Goal: Task Accomplishment & Management: Manage account settings

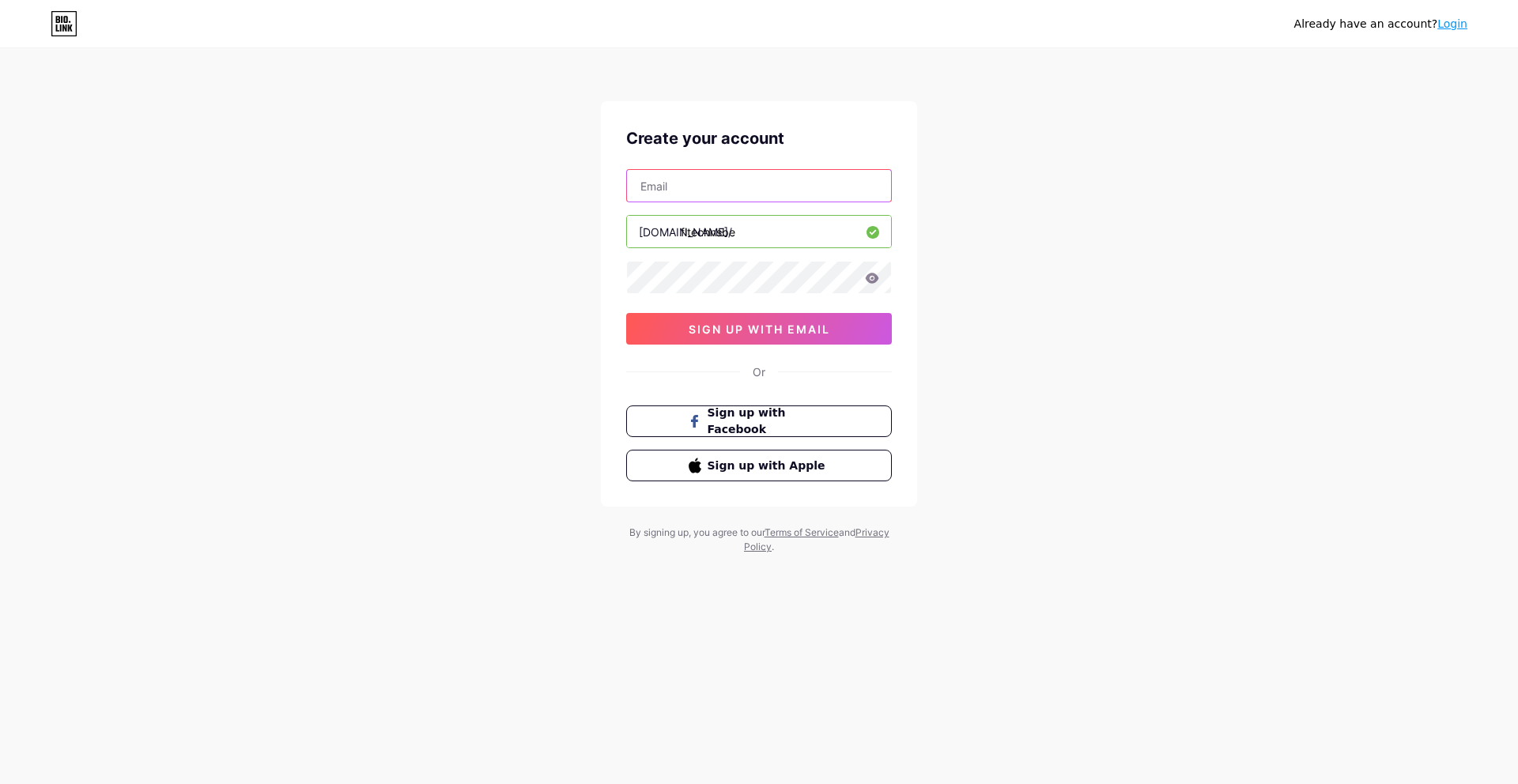
click at [687, 184] on input "text" at bounding box center [759, 186] width 264 height 32
click at [736, 177] on input "text" at bounding box center [759, 186] width 264 height 32
click at [675, 192] on input "text" at bounding box center [759, 186] width 264 height 32
paste input "[EMAIL_ADDRESS][DOMAIN_NAME]"
type input "[EMAIL_ADDRESS][DOMAIN_NAME]"
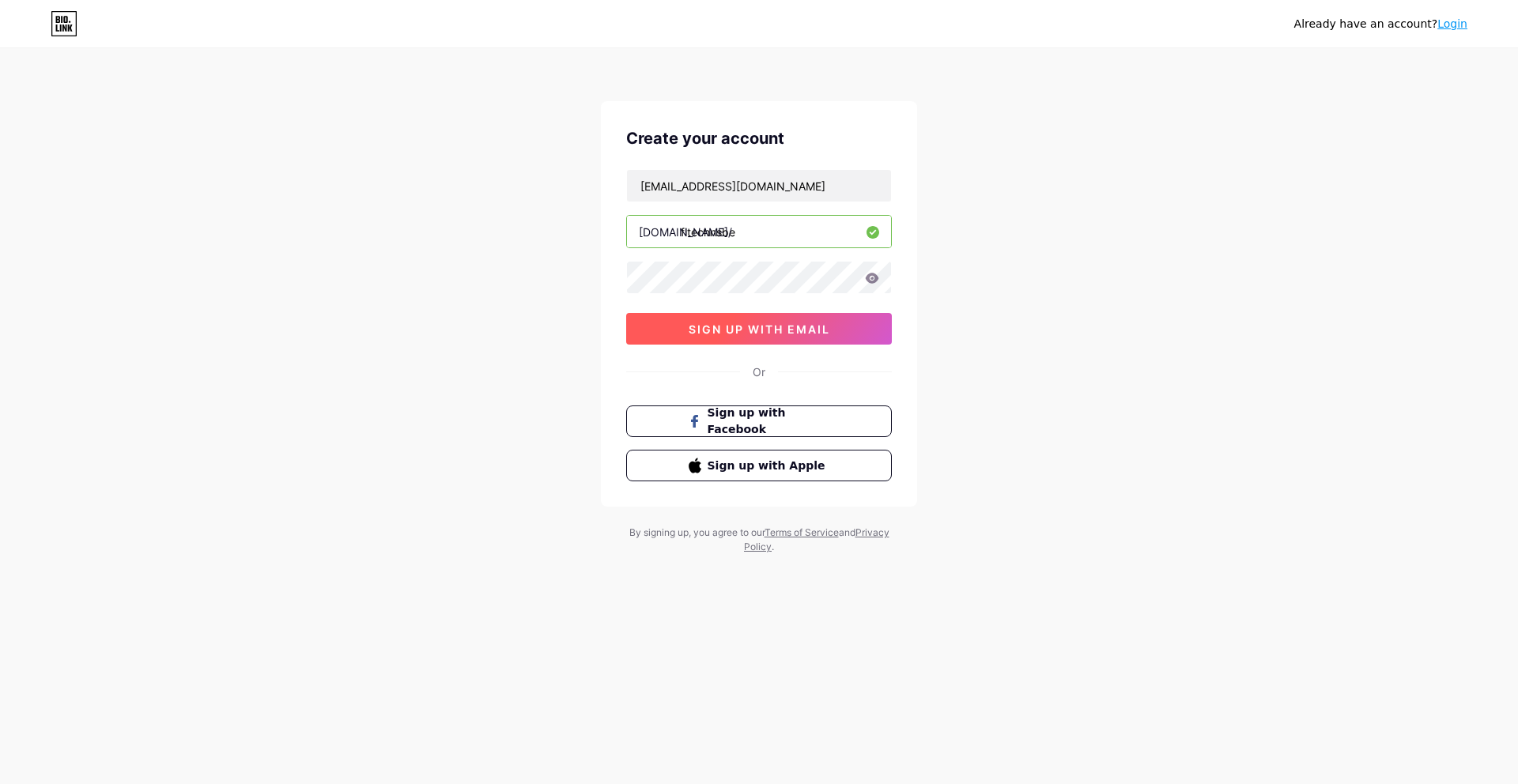
click at [767, 335] on span "sign up with email" at bounding box center [759, 329] width 141 height 13
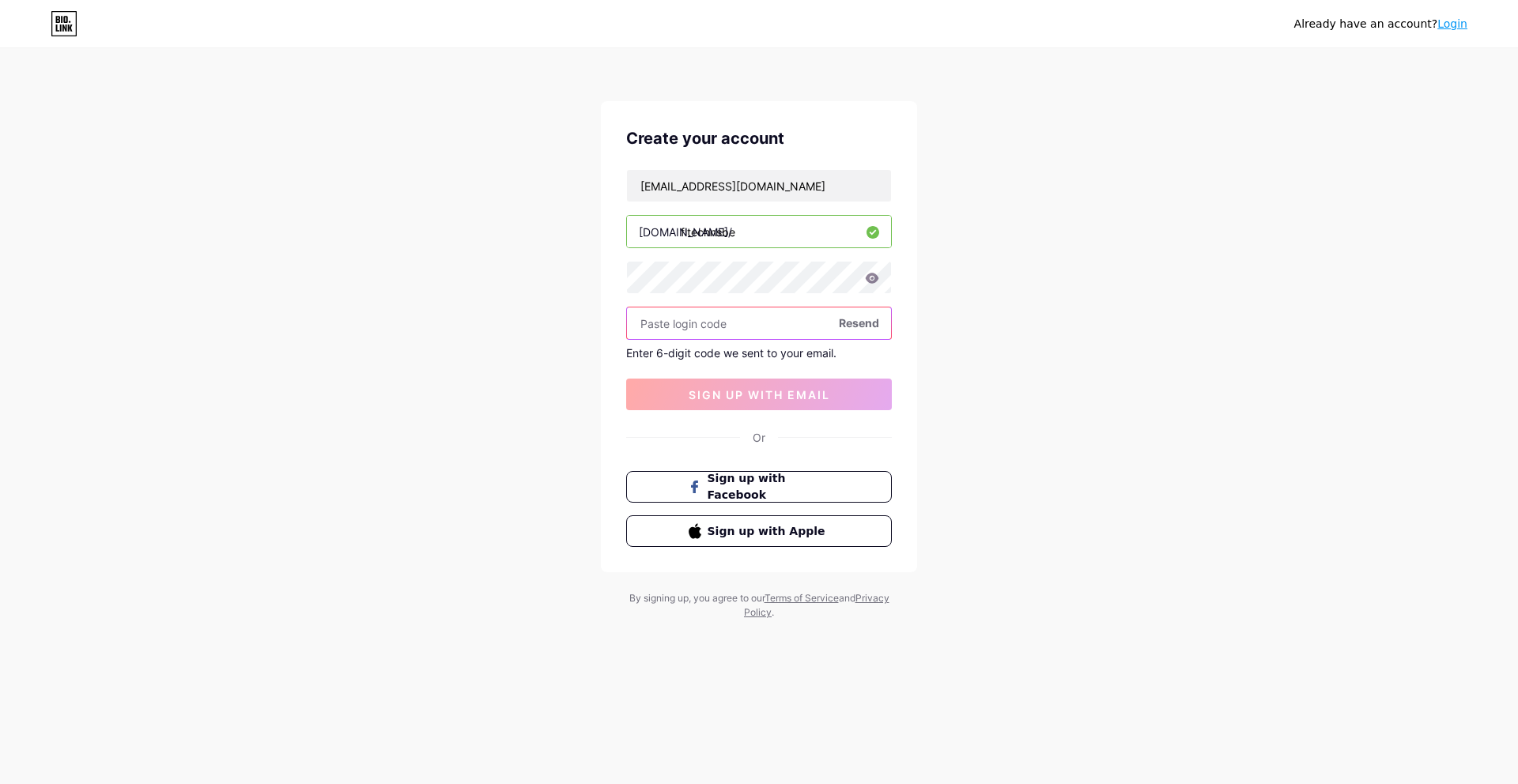
paste input "184144"
type input "184144"
click at [728, 394] on span "sign up with email" at bounding box center [759, 395] width 141 height 13
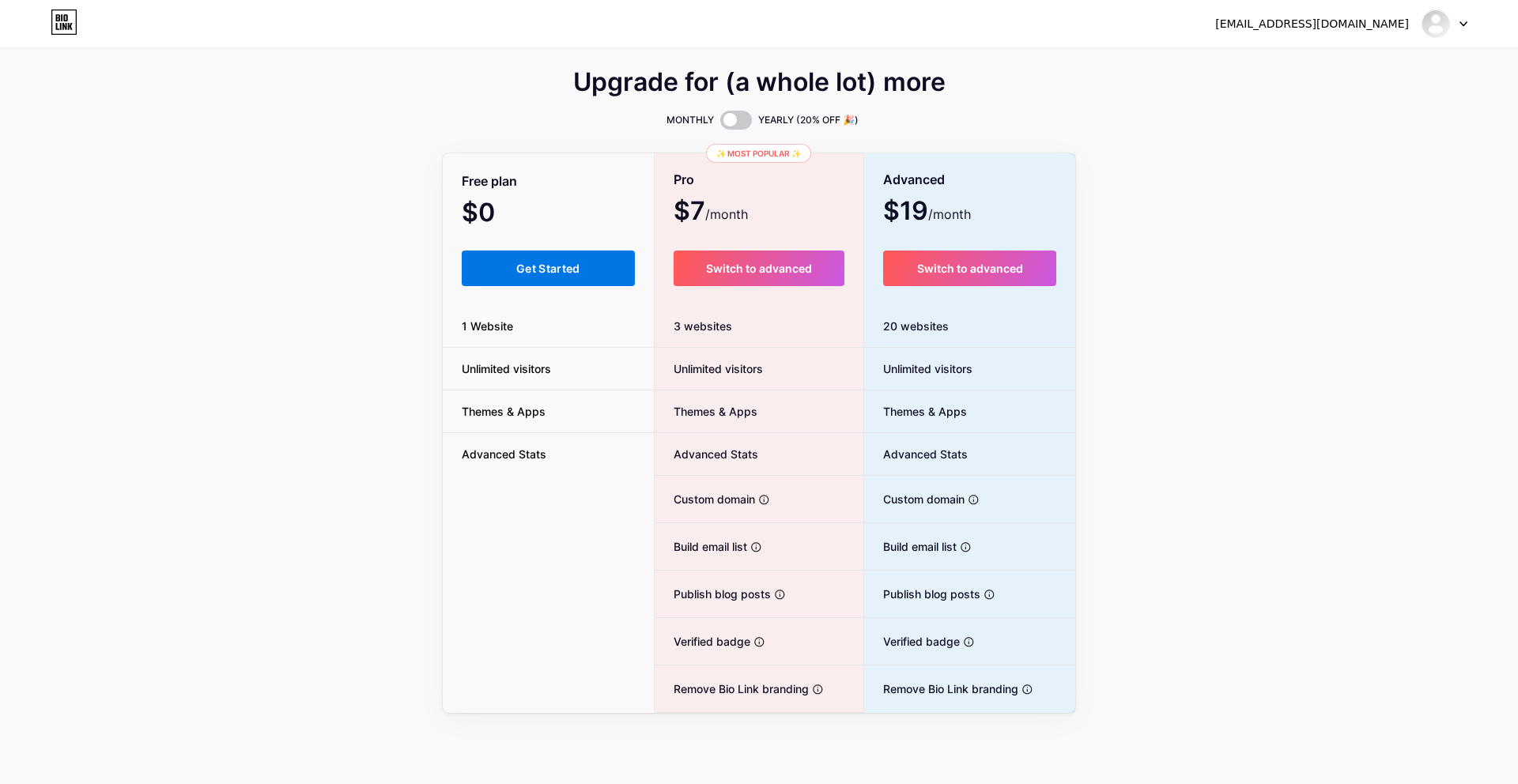
click at [502, 276] on button "Get Started" at bounding box center [549, 269] width 173 height 36
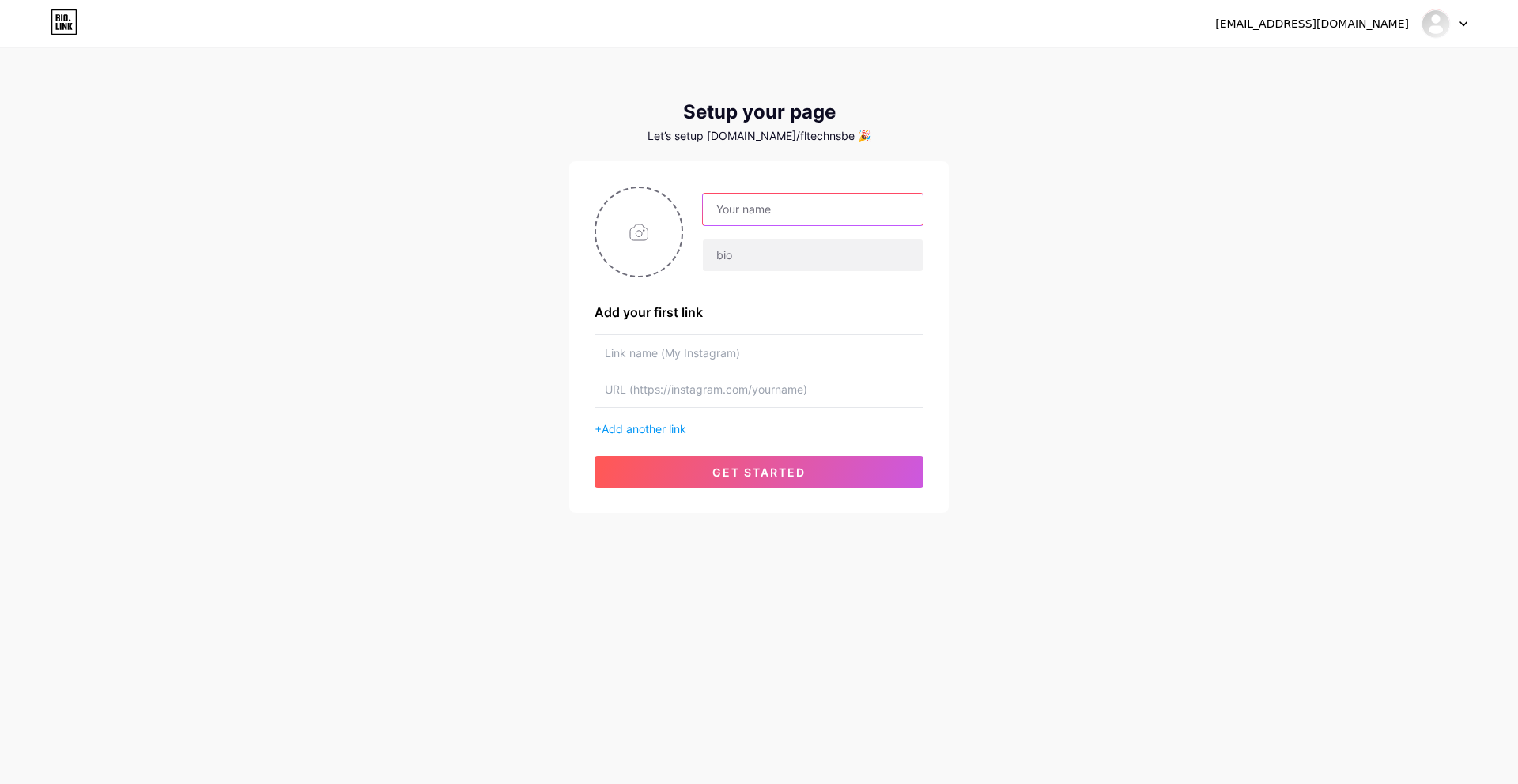
click at [874, 208] on input "text" at bounding box center [812, 209] width 220 height 32
type input "FLtech NSBE"
click at [776, 261] on input "text" at bounding box center [812, 255] width 220 height 32
click at [651, 231] on input "file" at bounding box center [638, 232] width 86 height 88
type input "C:\fakepath\NSBE Logo.png"
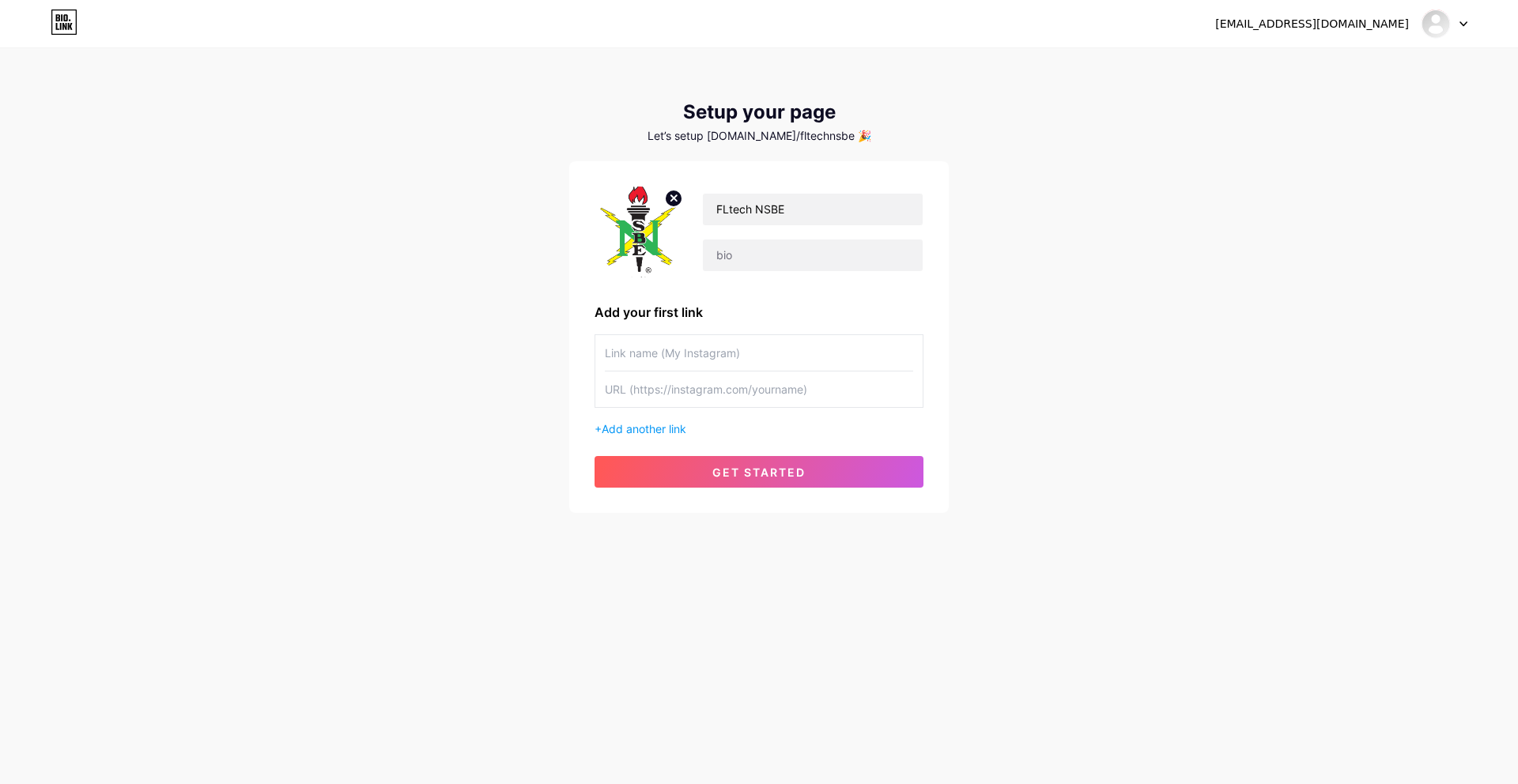
click at [652, 351] on input "text" at bounding box center [758, 353] width 308 height 36
type input "nsbefloridatech"
click at [789, 392] on input "text" at bounding box center [758, 389] width 308 height 36
drag, startPoint x: 815, startPoint y: 394, endPoint x: 673, endPoint y: 389, distance: 142.1
click at [625, 393] on input "text" at bounding box center [758, 389] width 308 height 36
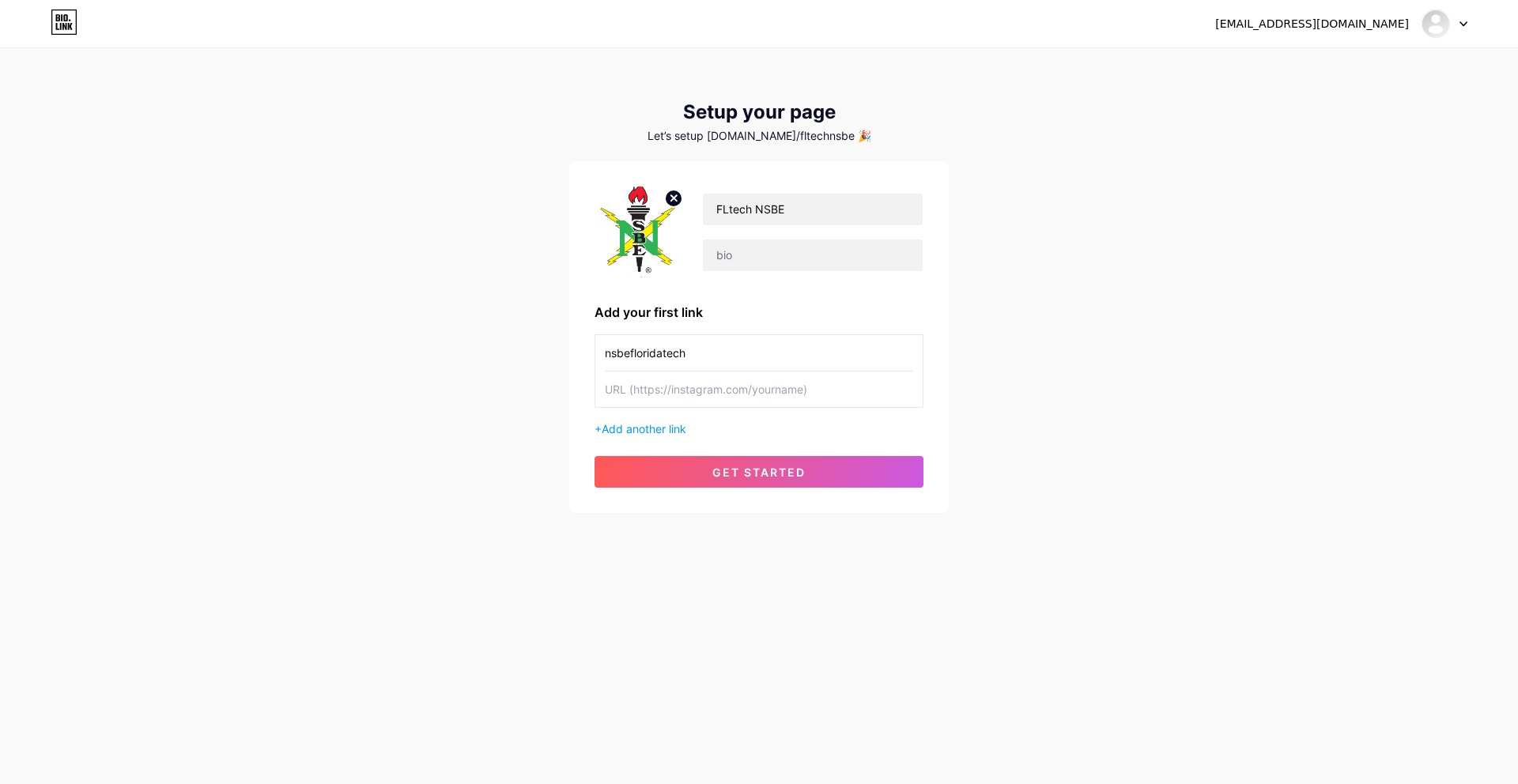
paste input "[URL][DOMAIN_NAME]"
type input "[URL][DOMAIN_NAME]"
click at [671, 428] on span "Add another link" at bounding box center [644, 429] width 85 height 13
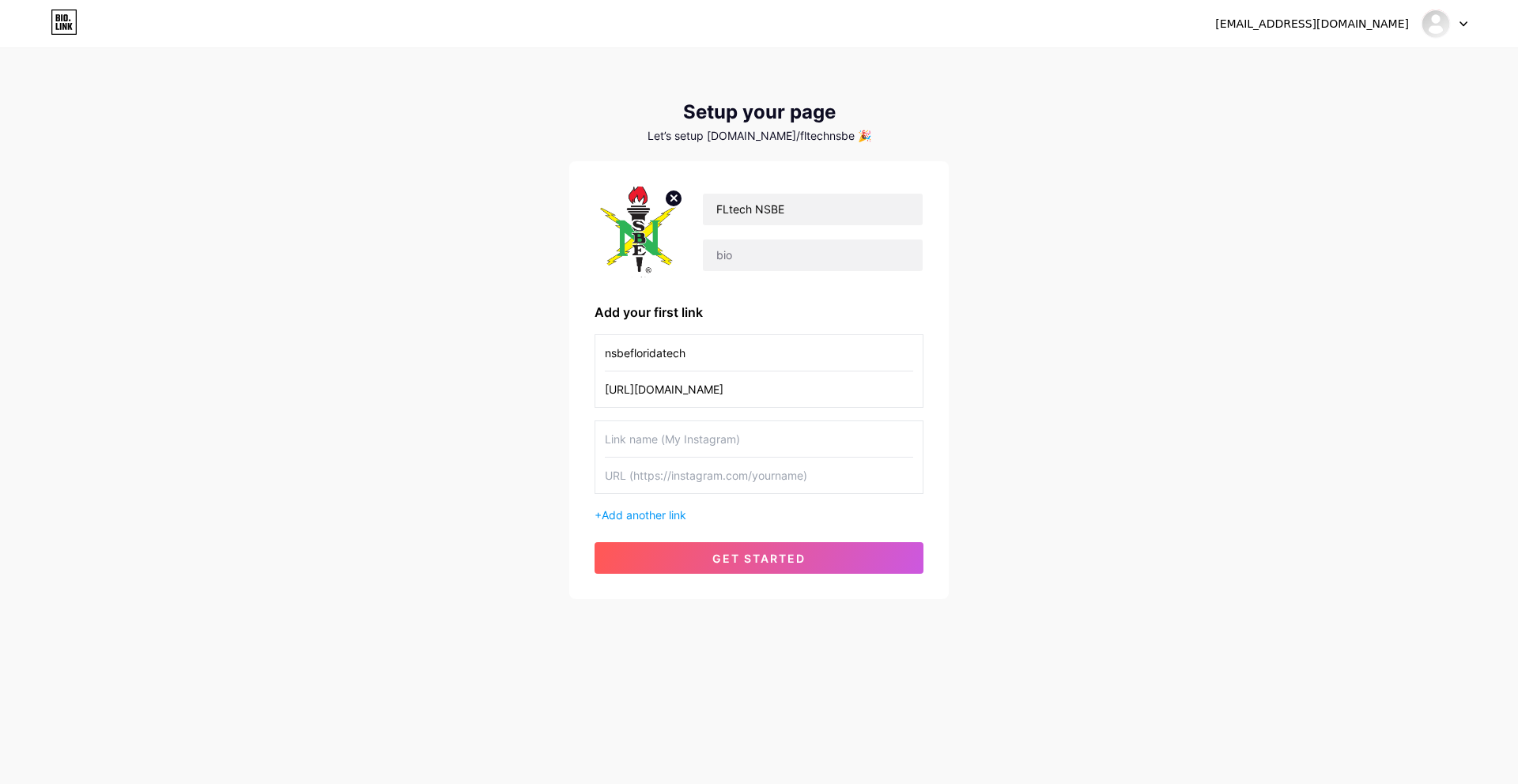
click at [687, 442] on input "text" at bounding box center [758, 439] width 308 height 36
drag, startPoint x: 739, startPoint y: 359, endPoint x: 674, endPoint y: 360, distance: 65.0
click at [541, 368] on div "[EMAIL_ADDRESS][DOMAIN_NAME] Dashboard Logout Setup your page Let’s setup [DOMA…" at bounding box center [759, 324] width 1518 height 649
drag, startPoint x: 715, startPoint y: 357, endPoint x: 503, endPoint y: 368, distance: 212.3
click at [503, 368] on div "[EMAIL_ADDRESS][DOMAIN_NAME] Dashboard Logout Setup your page Let’s setup [DOMA…" at bounding box center [759, 324] width 1518 height 649
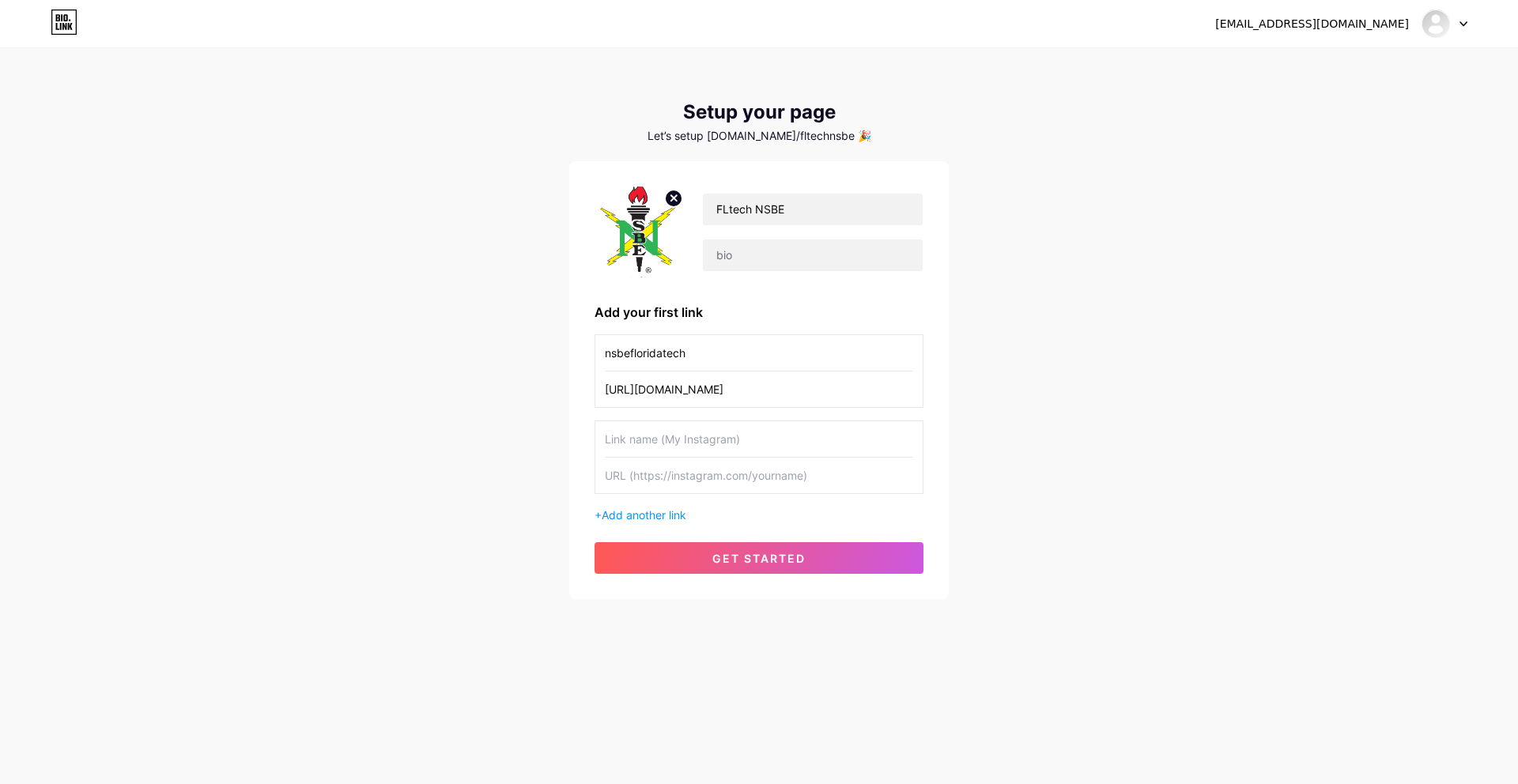
drag, startPoint x: 706, startPoint y: 358, endPoint x: 588, endPoint y: 347, distance: 118.5
click at [588, 347] on div "FLtech NSBE Add your first link nsbefloridatech [URL][DOMAIN_NAME] + Add anothe…" at bounding box center [759, 380] width 379 height 438
type input "Instagram"
click at [613, 439] on input "text" at bounding box center [758, 439] width 308 height 36
type input "Google Calendar"
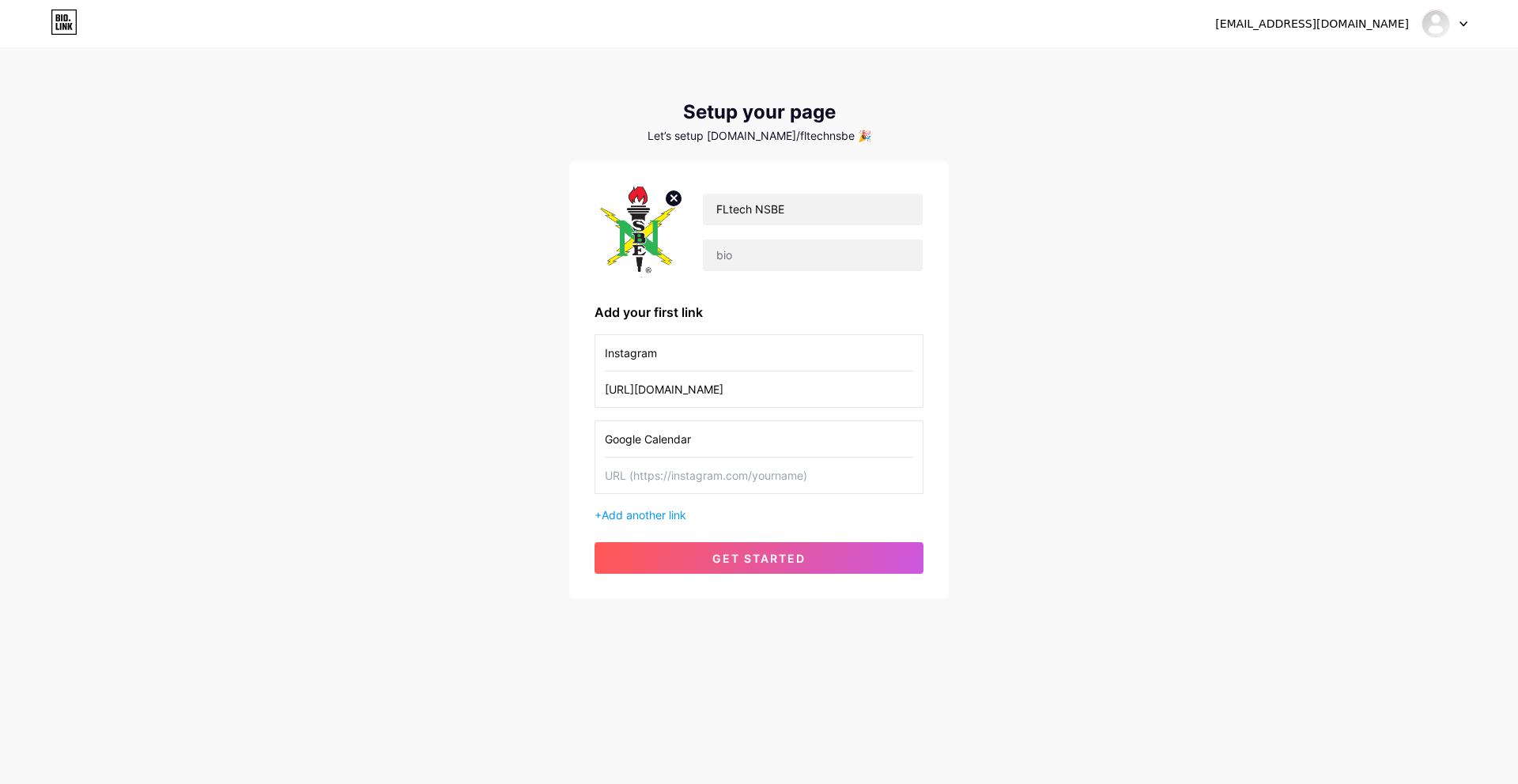
click at [670, 478] on input "text" at bounding box center [758, 475] width 308 height 36
paste input "[URL][DOMAIN_NAME]"
type input "[URL][DOMAIN_NAME]"
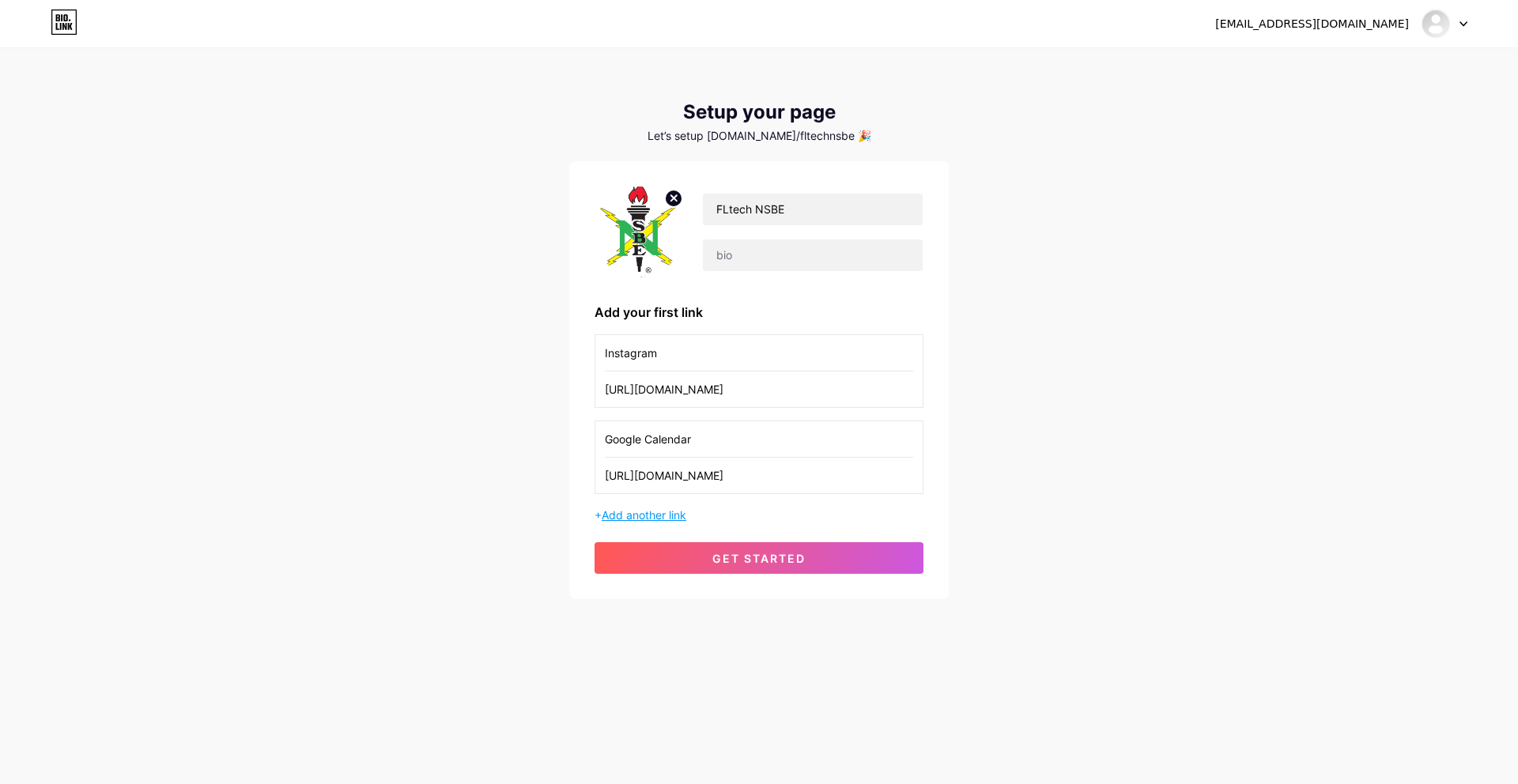
click at [683, 516] on span "Add another link" at bounding box center [644, 514] width 85 height 13
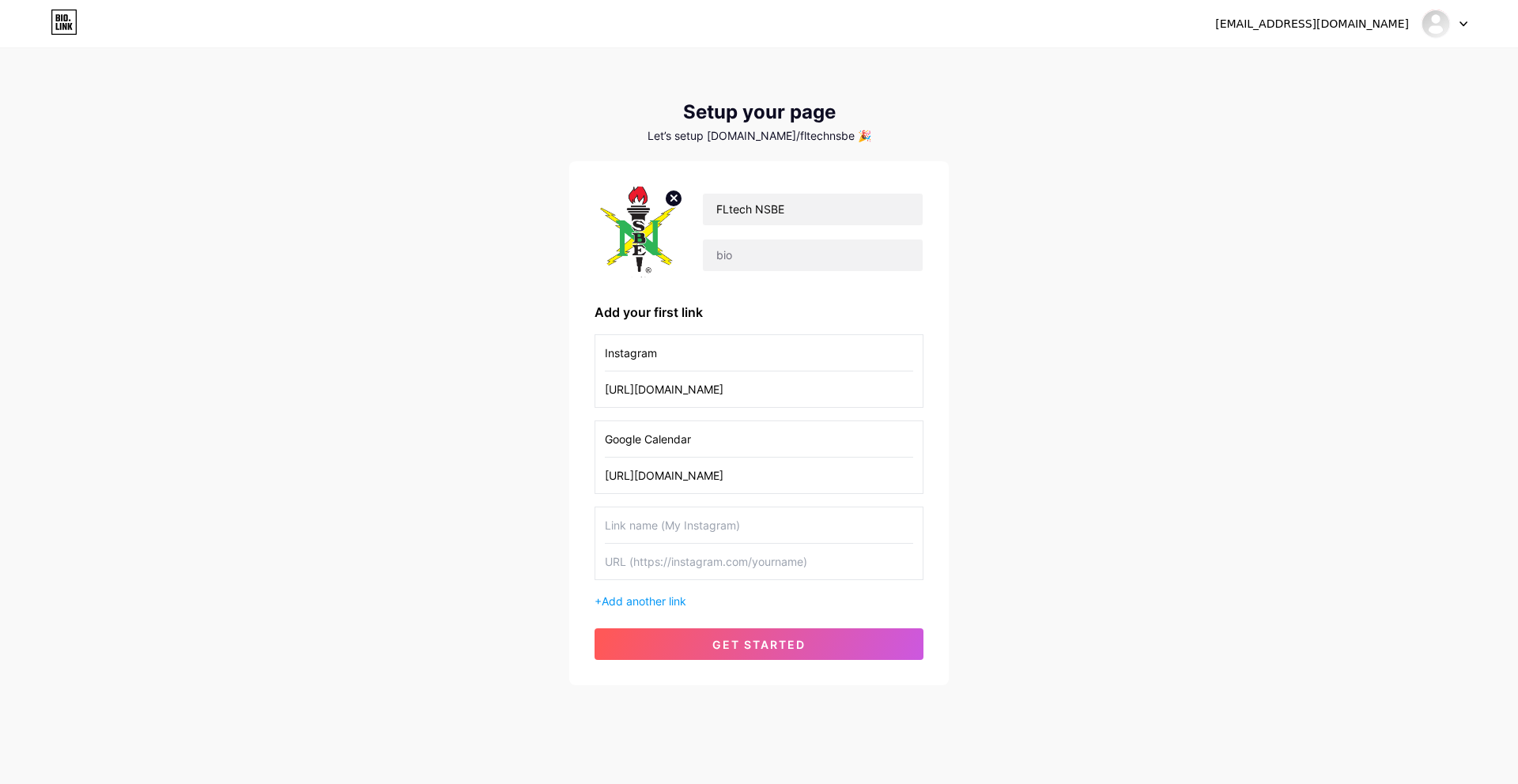
click at [705, 531] on input "text" at bounding box center [758, 525] width 308 height 36
type input "N"
type input "Engage"
click at [647, 565] on input "text" at bounding box center [758, 562] width 308 height 36
paste input "[URL][DOMAIN_NAME]"
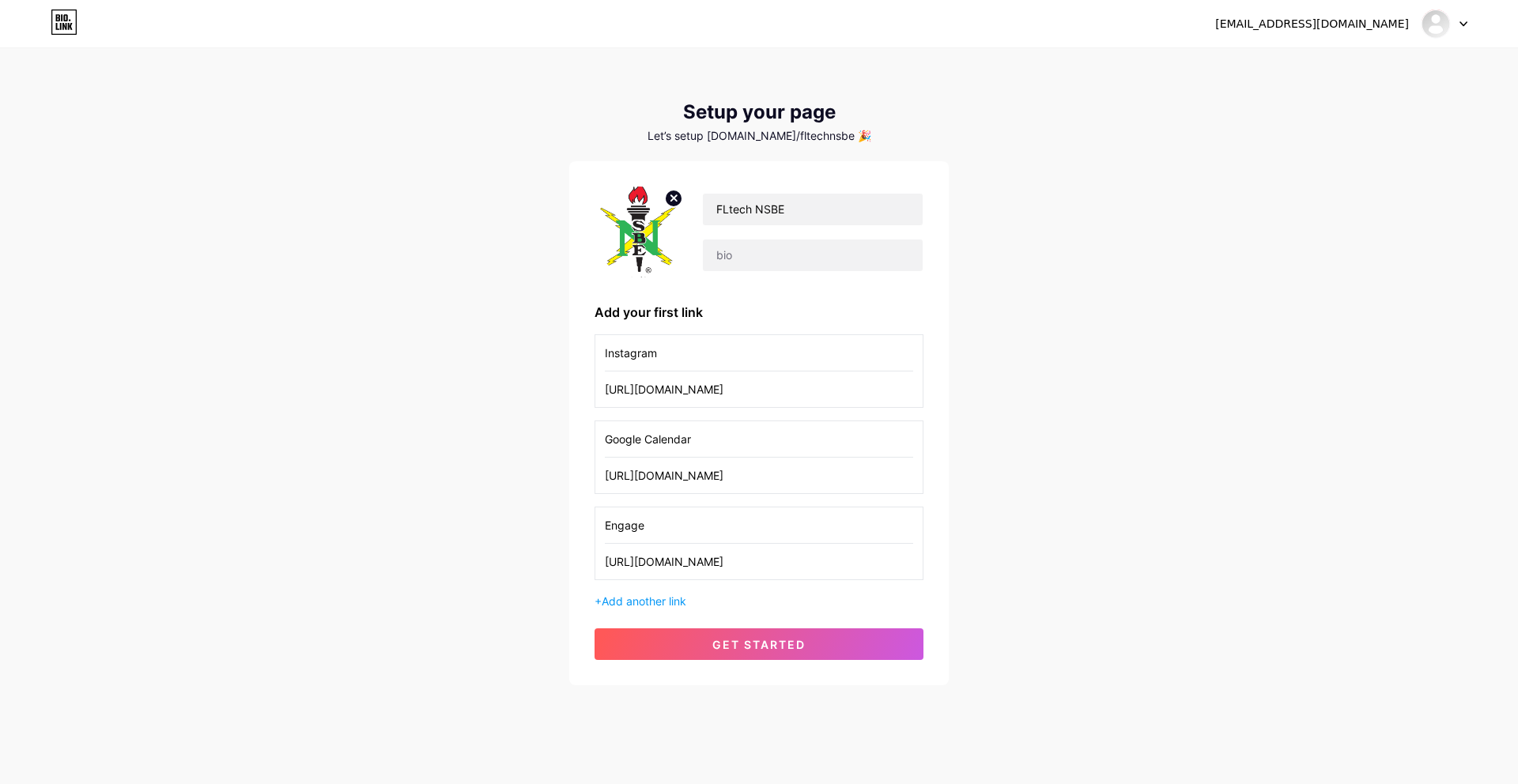
scroll to position [0, 160]
type input "[URL][DOMAIN_NAME]"
click at [671, 602] on span "Add another link" at bounding box center [644, 601] width 85 height 13
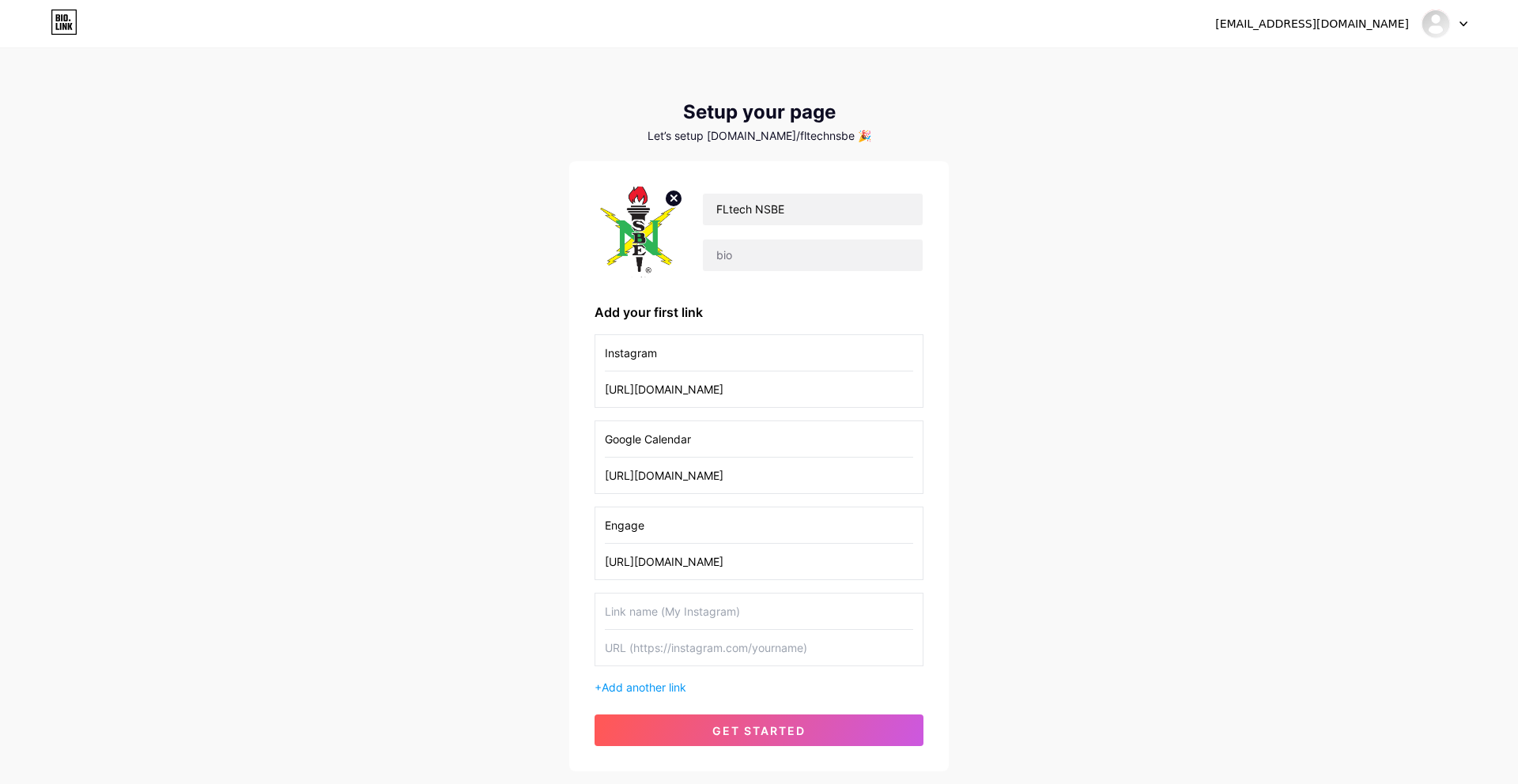
scroll to position [0, 181]
click at [812, 612] on input "text" at bounding box center [758, 612] width 308 height 36
type input "NSBE [DATE]-[DATE] Whatsapp"
click at [698, 650] on input "text" at bounding box center [758, 647] width 308 height 36
paste input "[URL][DOMAIN_NAME]"
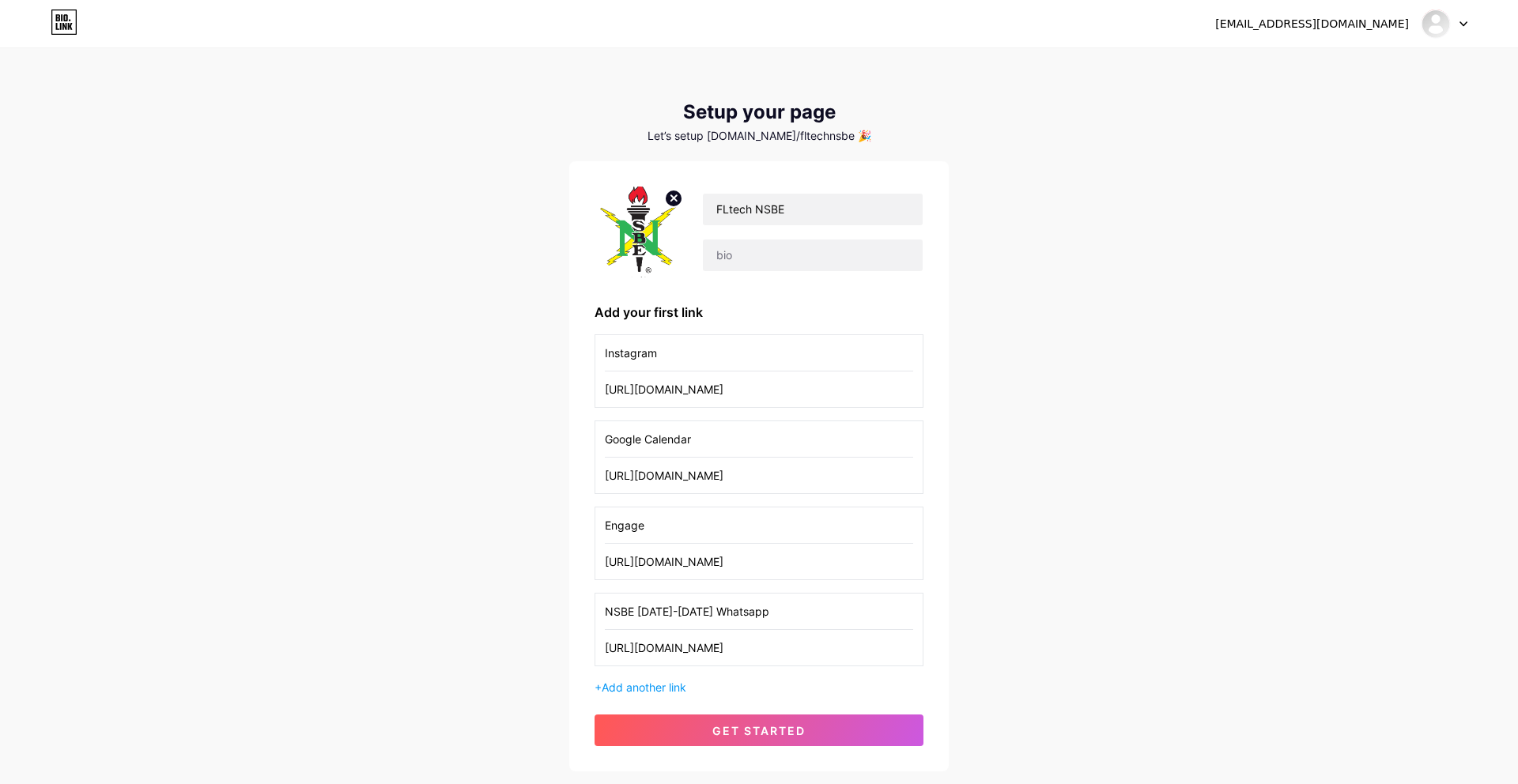
scroll to position [0, 77]
type input "[URL][DOMAIN_NAME]"
click at [764, 727] on span "get started" at bounding box center [758, 730] width 93 height 13
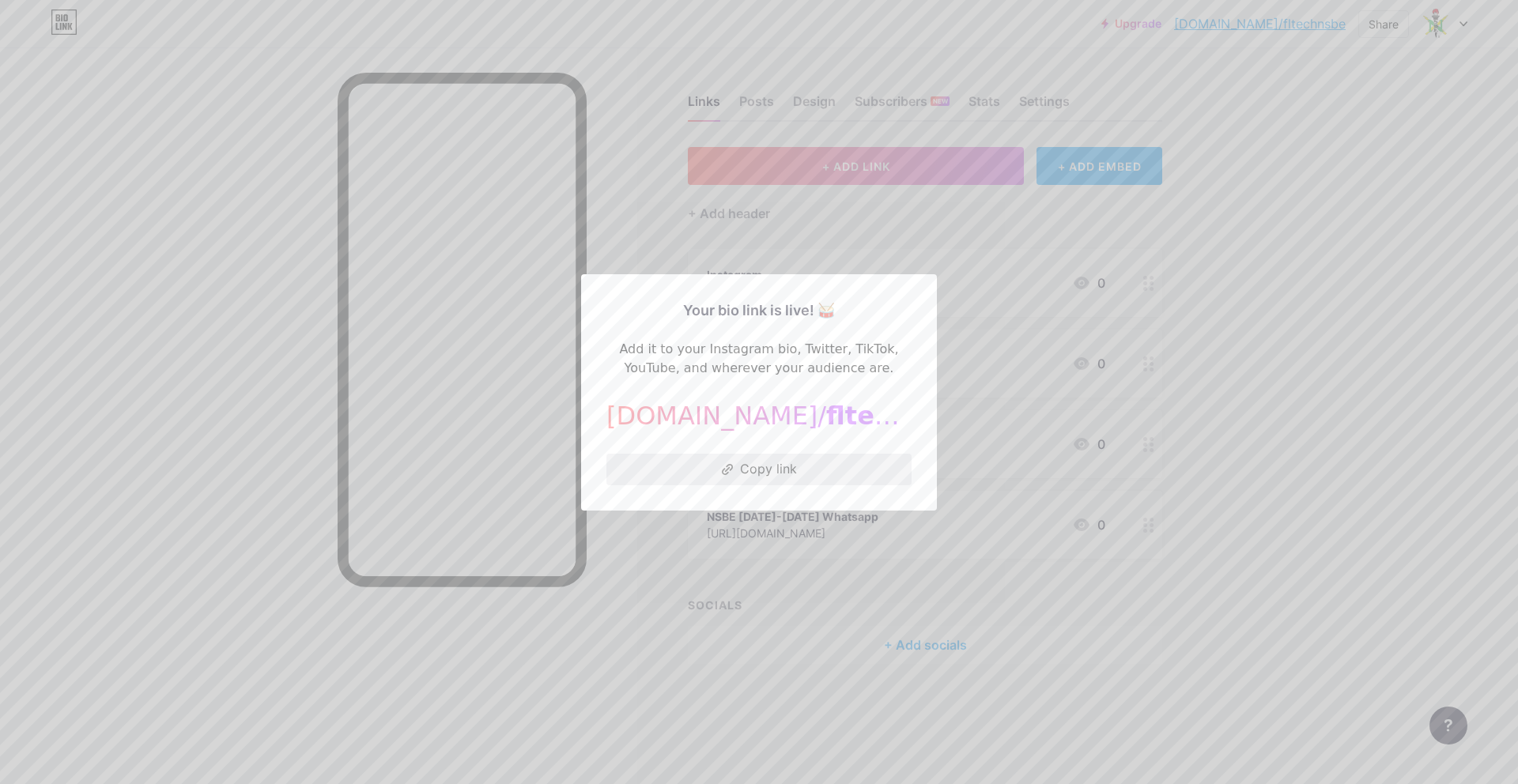
click at [719, 465] on button "Copy link" at bounding box center [759, 469] width 305 height 32
click at [757, 469] on button "Copy link" at bounding box center [759, 469] width 305 height 32
click at [922, 243] on div at bounding box center [759, 392] width 1518 height 784
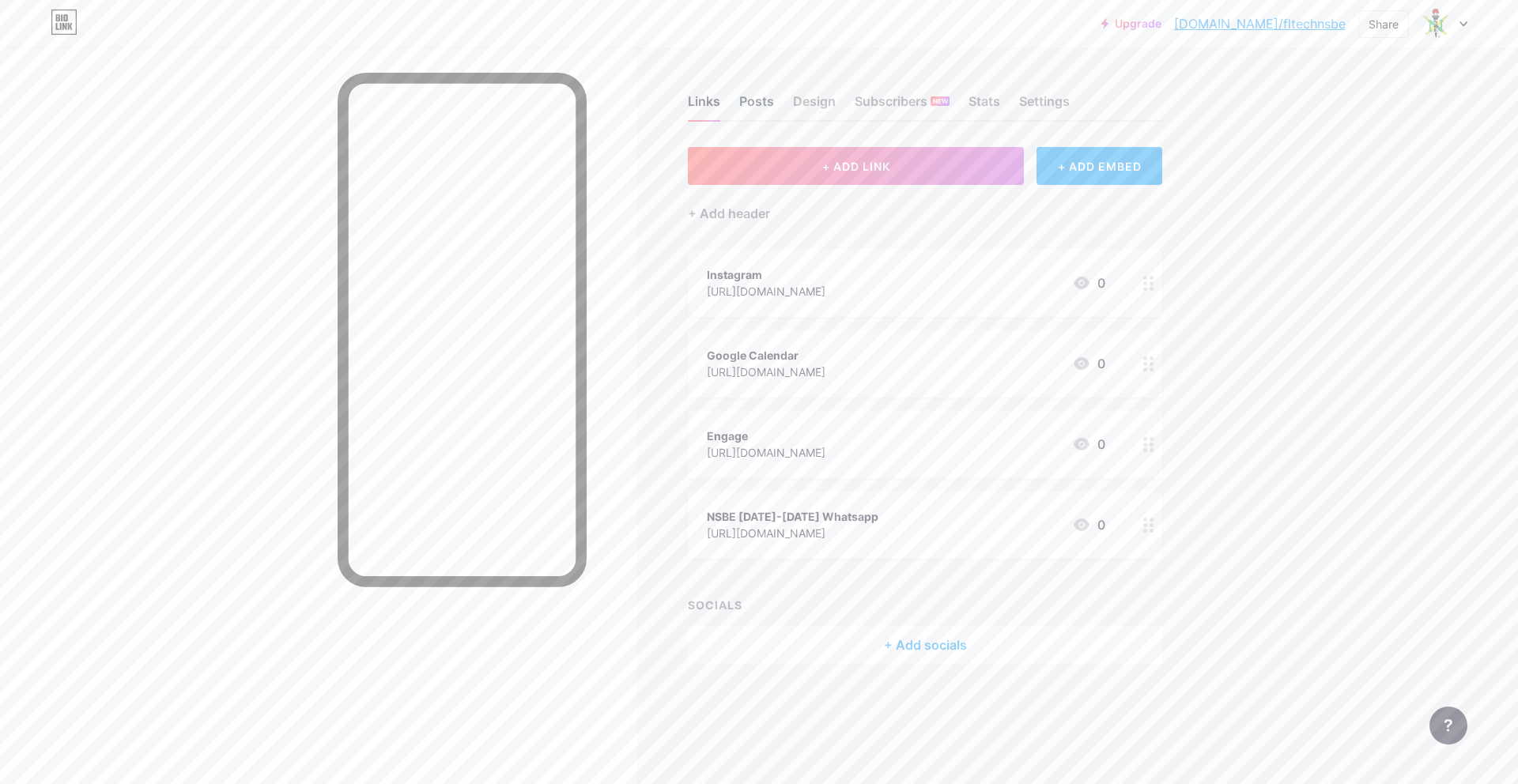
click at [760, 106] on div "Posts" at bounding box center [756, 106] width 35 height 28
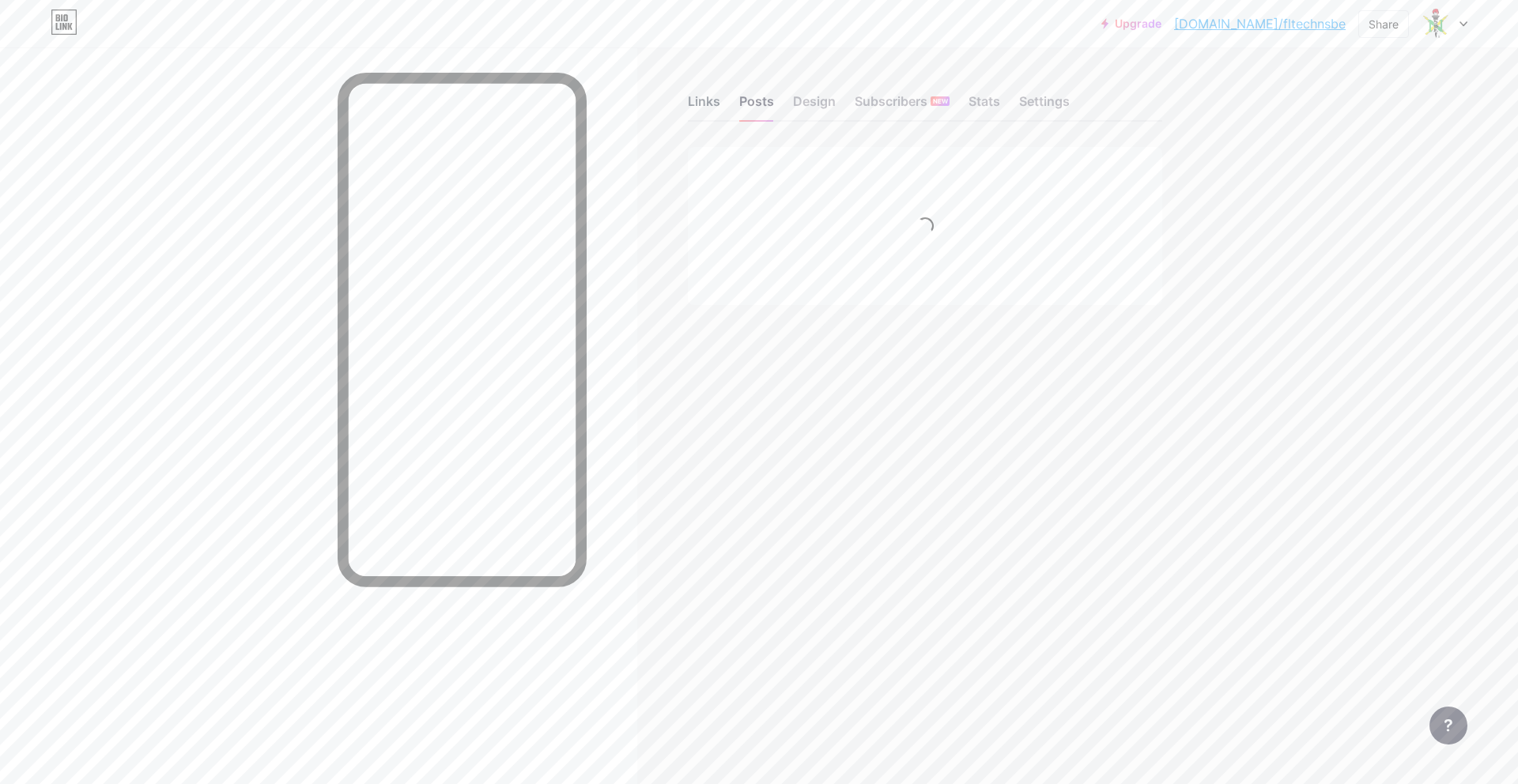
click at [699, 102] on div "Links" at bounding box center [703, 106] width 32 height 28
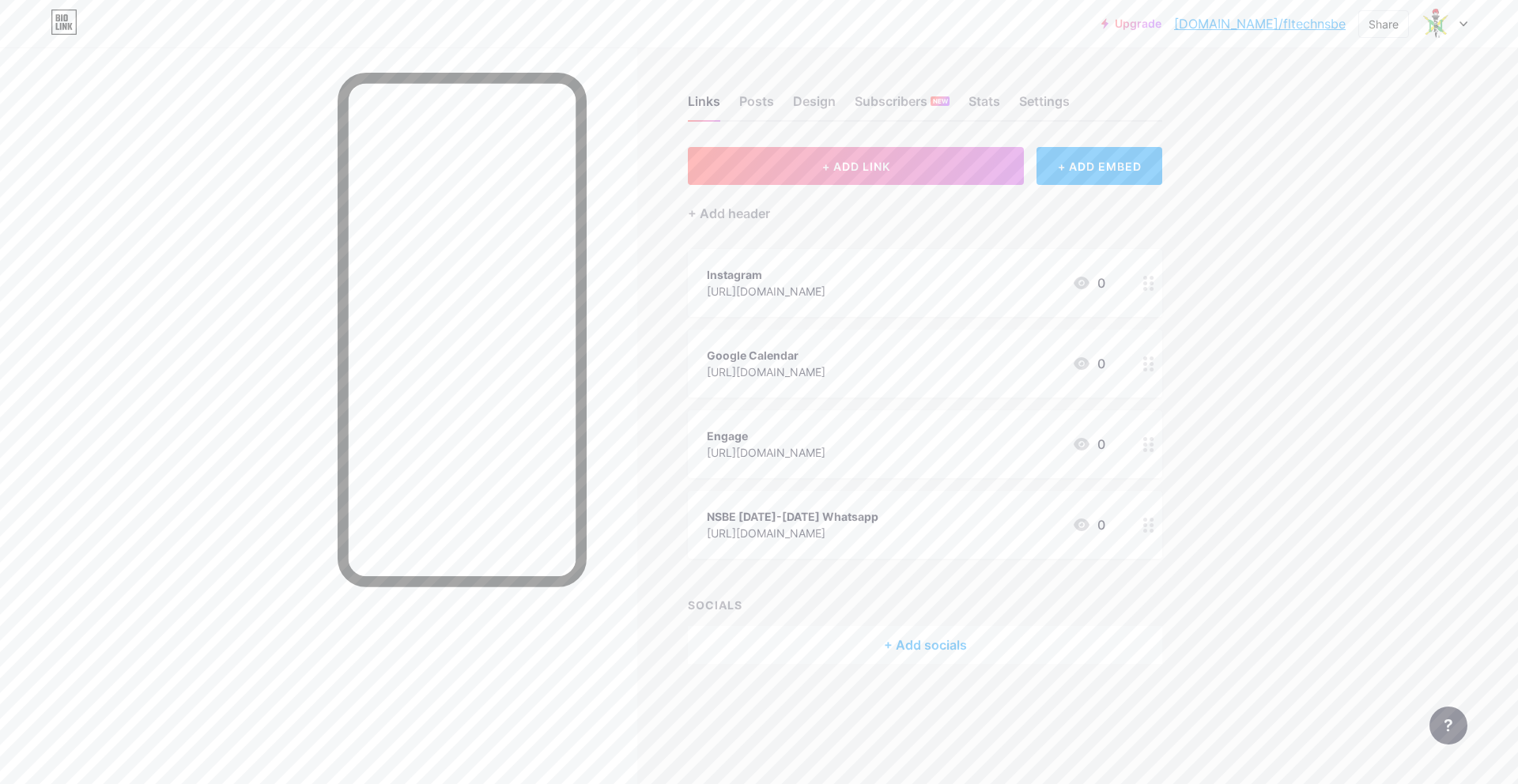
click at [1143, 279] on icon at bounding box center [1148, 284] width 11 height 15
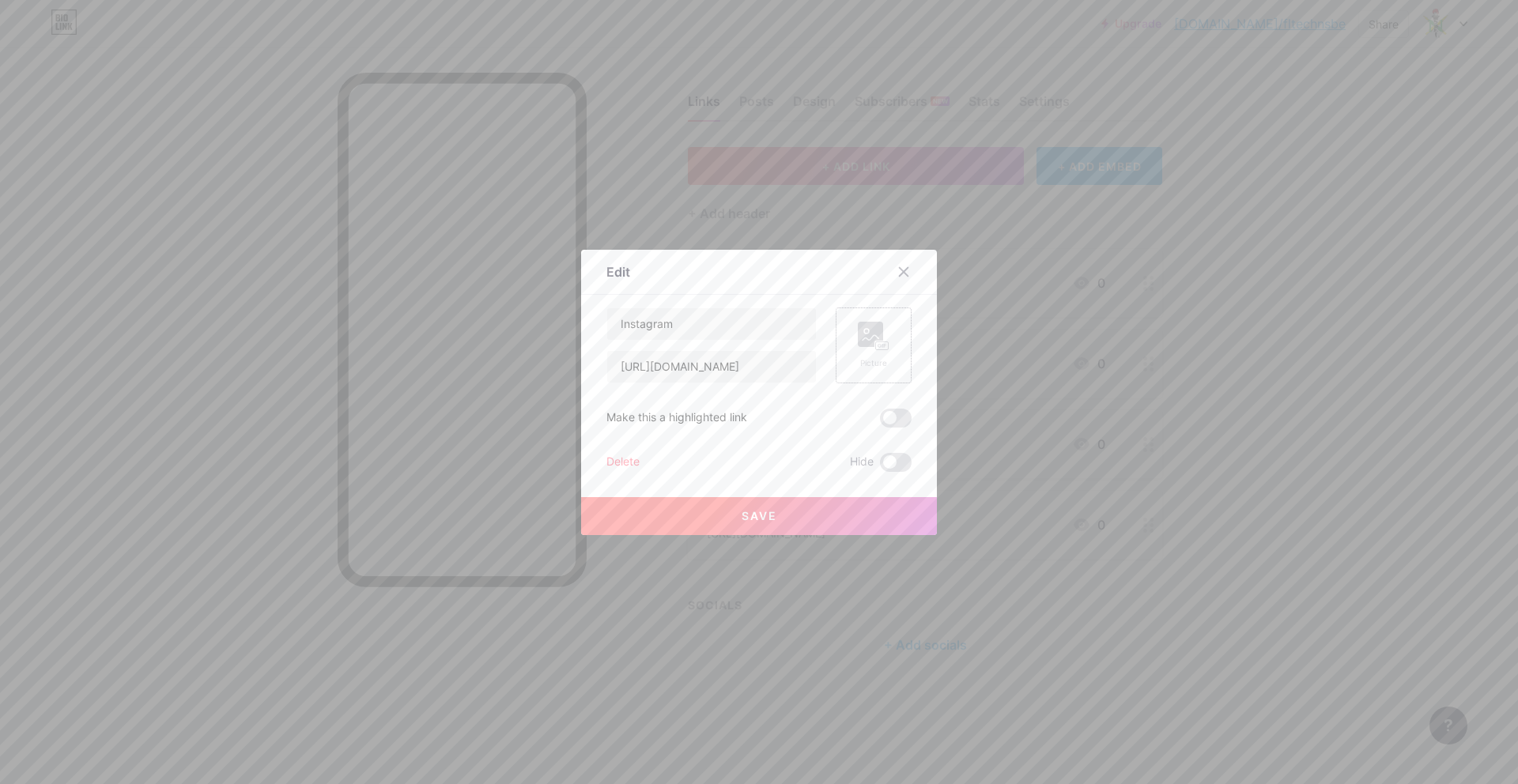
click at [870, 346] on rect at bounding box center [870, 334] width 25 height 25
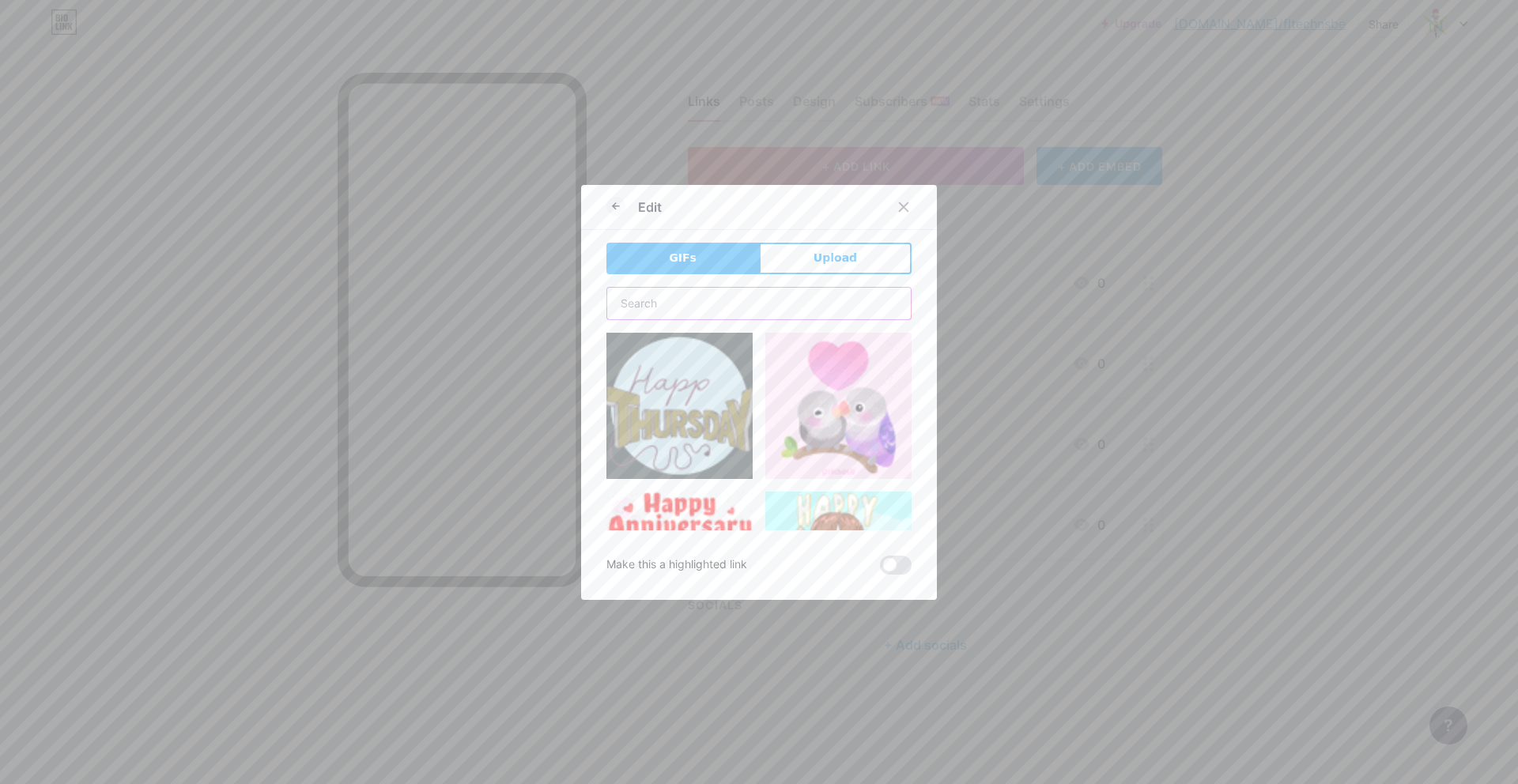
click at [760, 305] on input "text" at bounding box center [759, 303] width 304 height 32
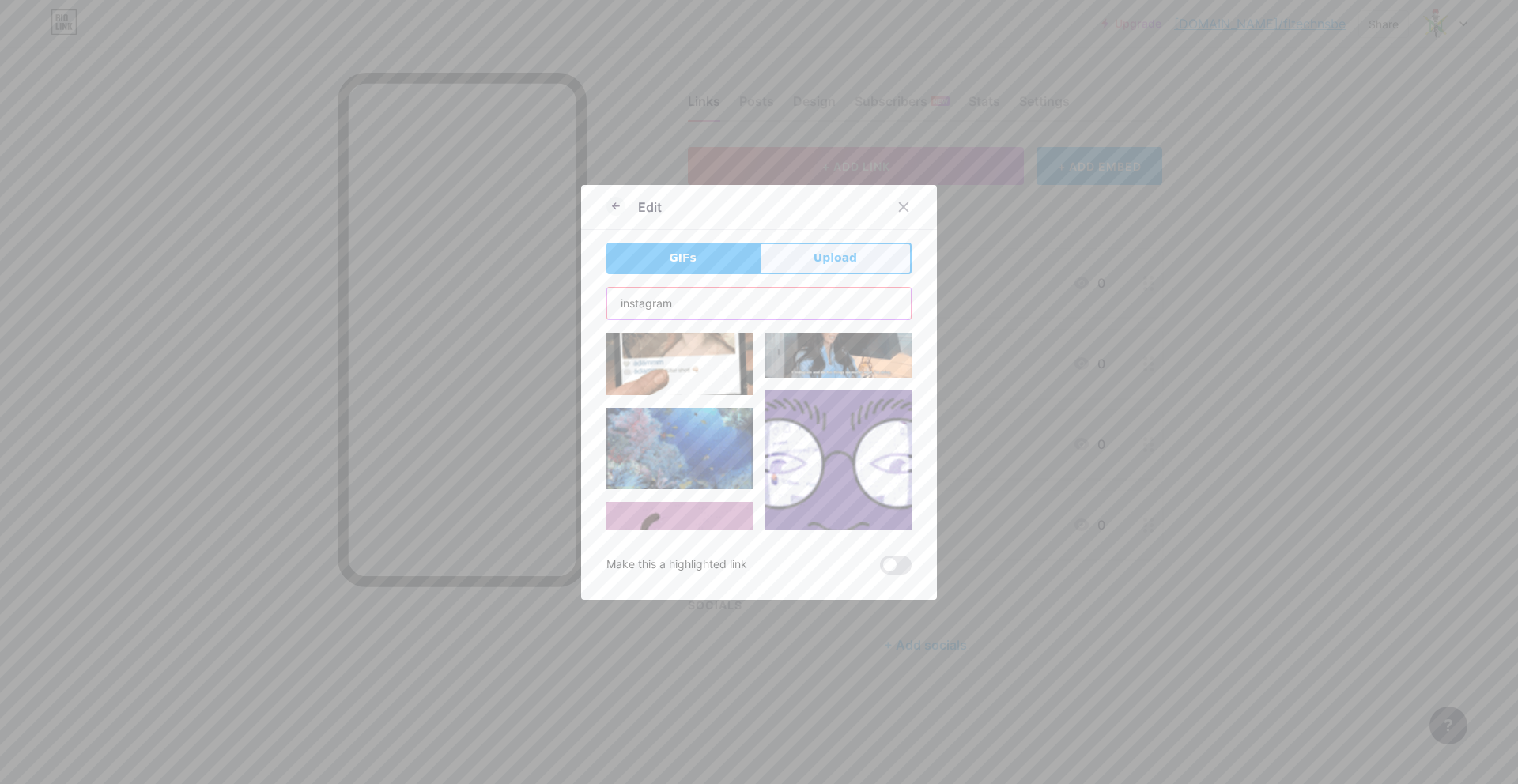
scroll to position [407, 0]
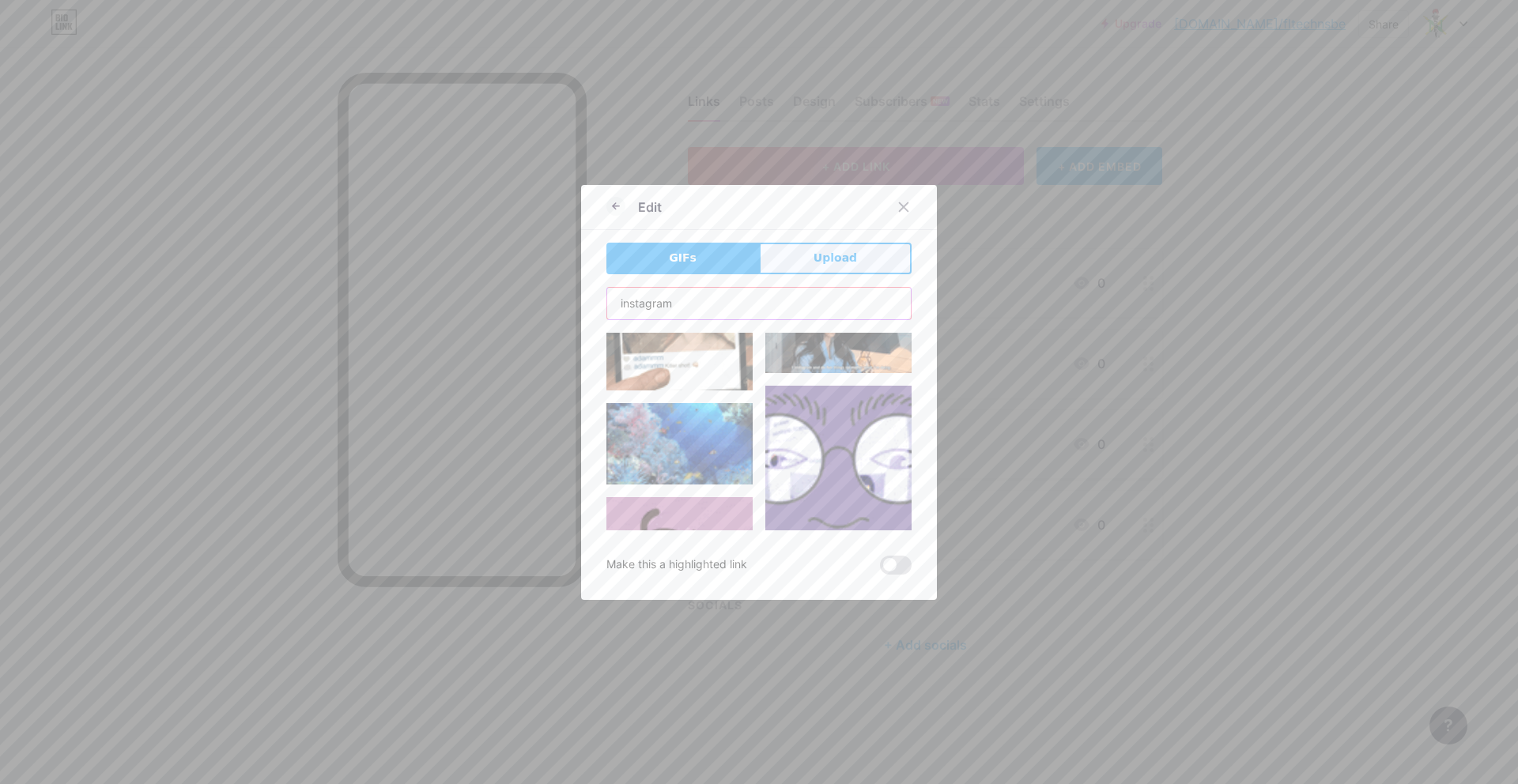
type input "instagram"
click at [837, 270] on button "Upload" at bounding box center [835, 258] width 153 height 32
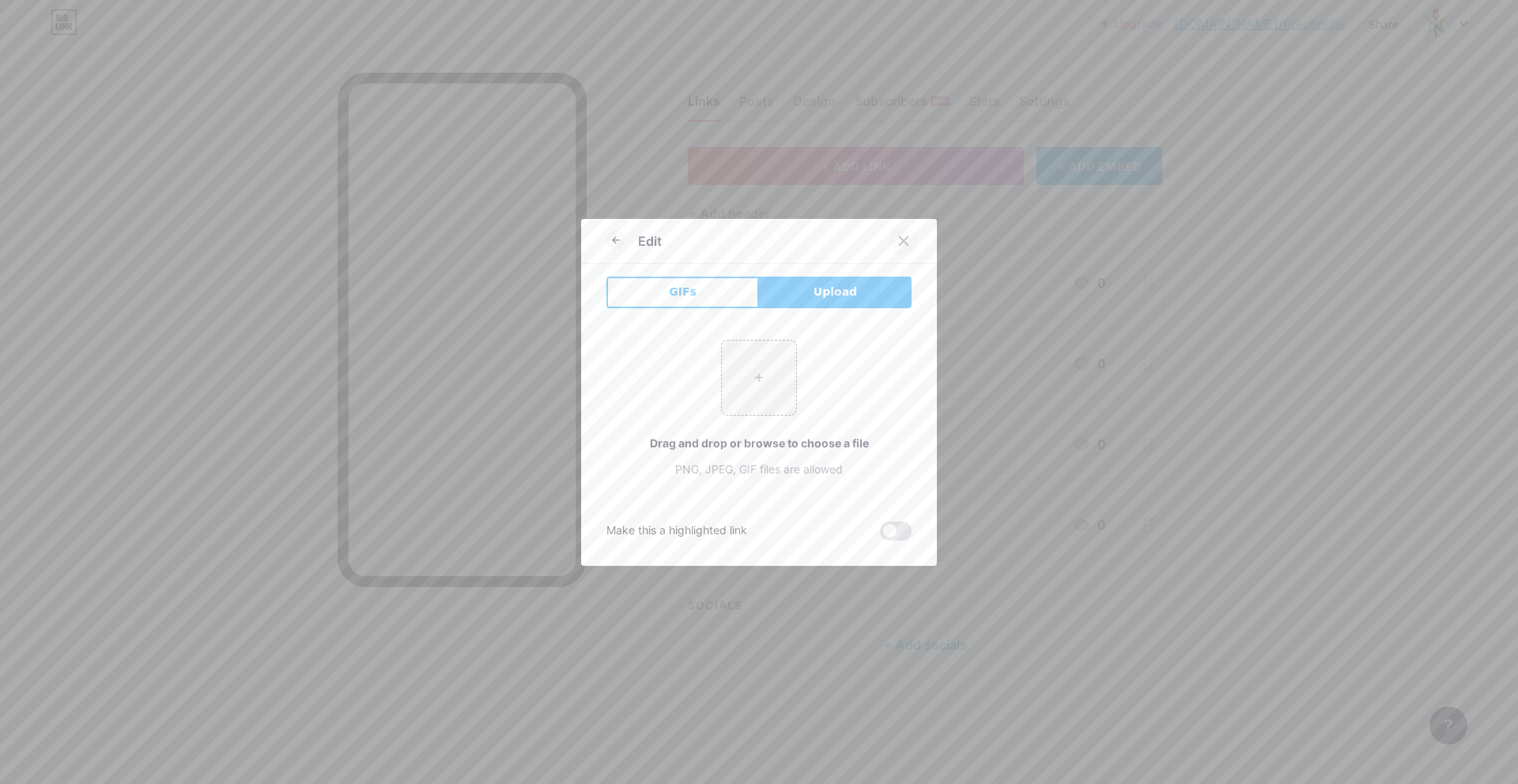
click at [904, 237] on icon at bounding box center [903, 240] width 12 height 12
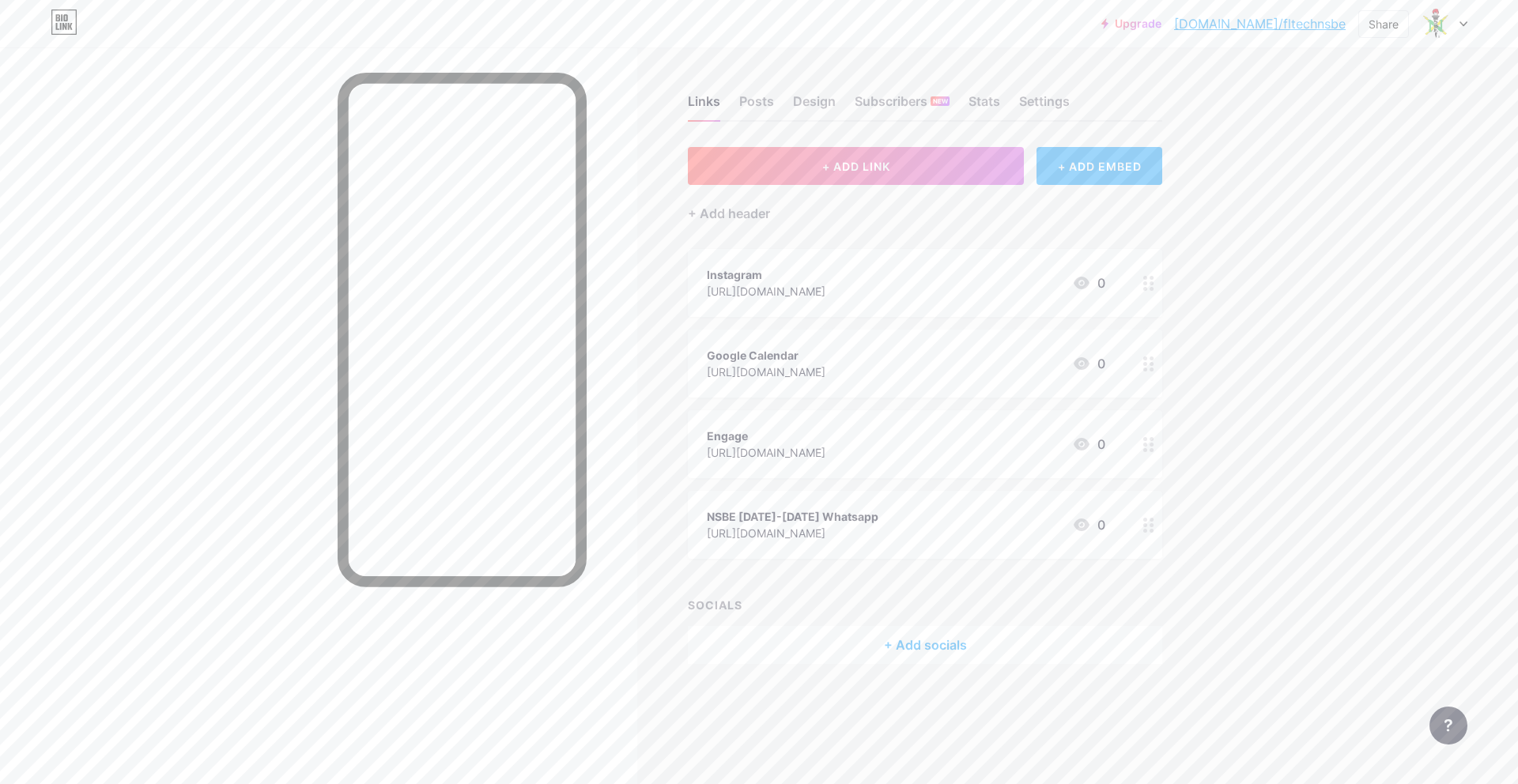
click at [1140, 161] on div "+ ADD EMBED" at bounding box center [1098, 166] width 125 height 38
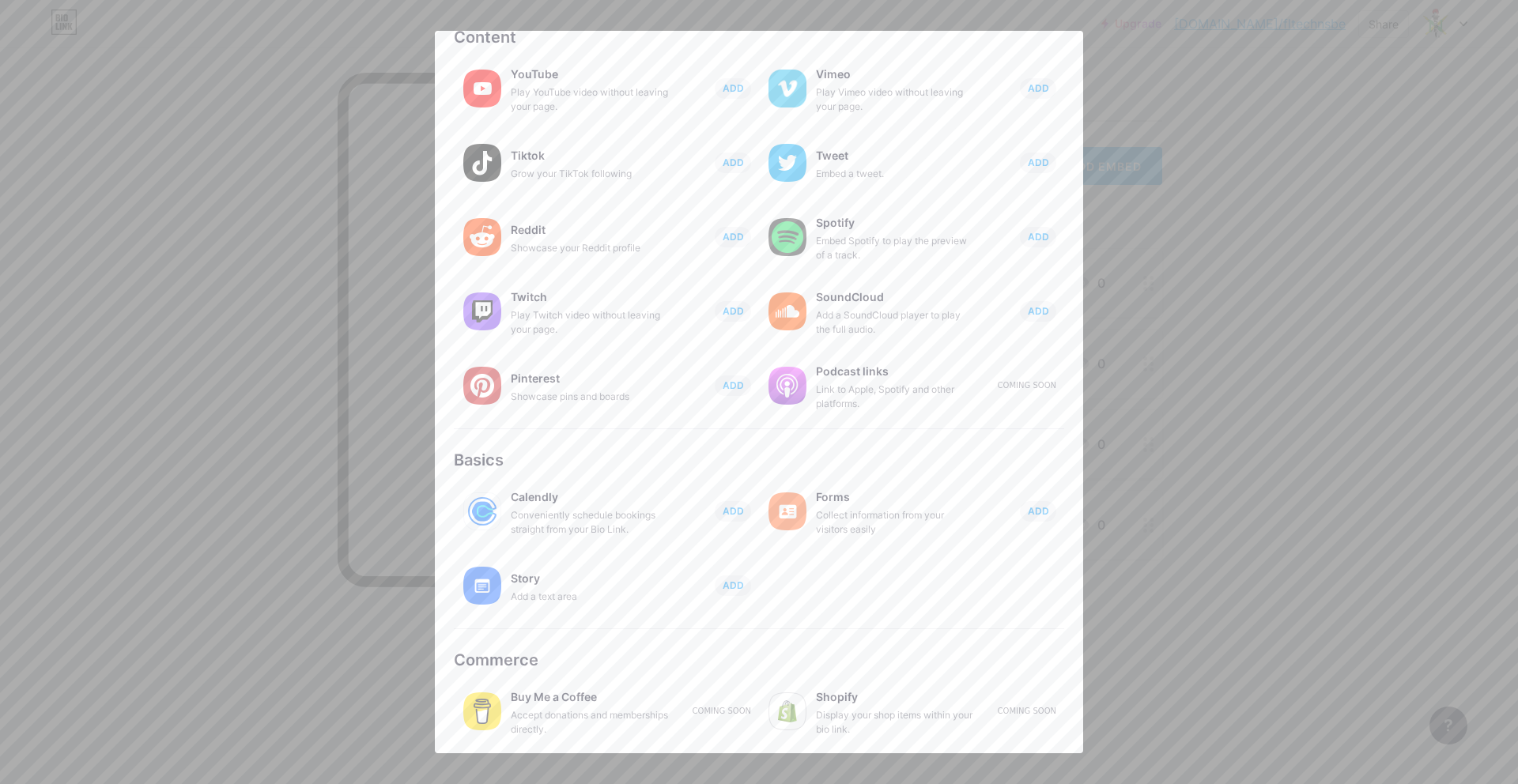
scroll to position [0, 0]
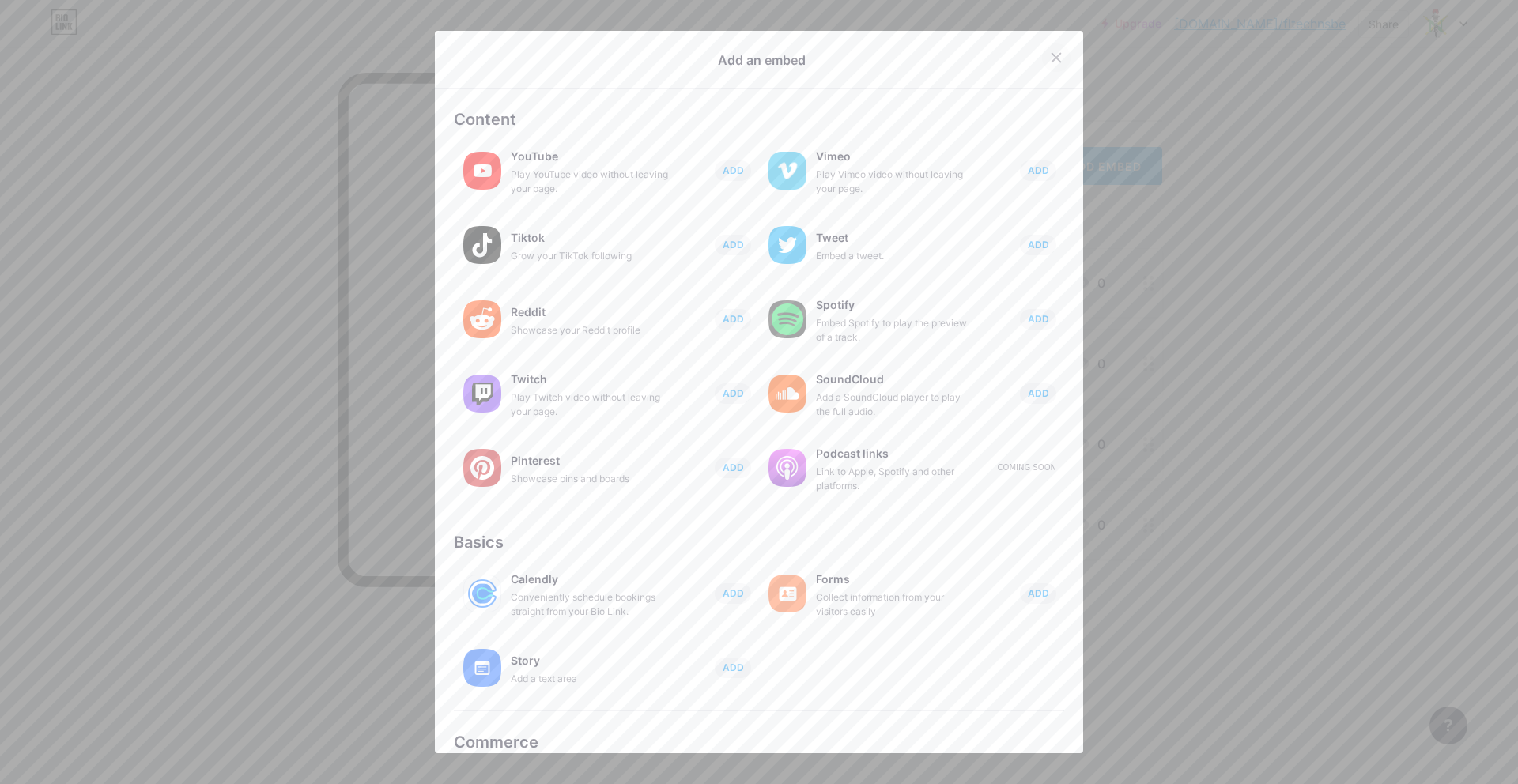
click at [1053, 50] on div at bounding box center [1056, 57] width 28 height 28
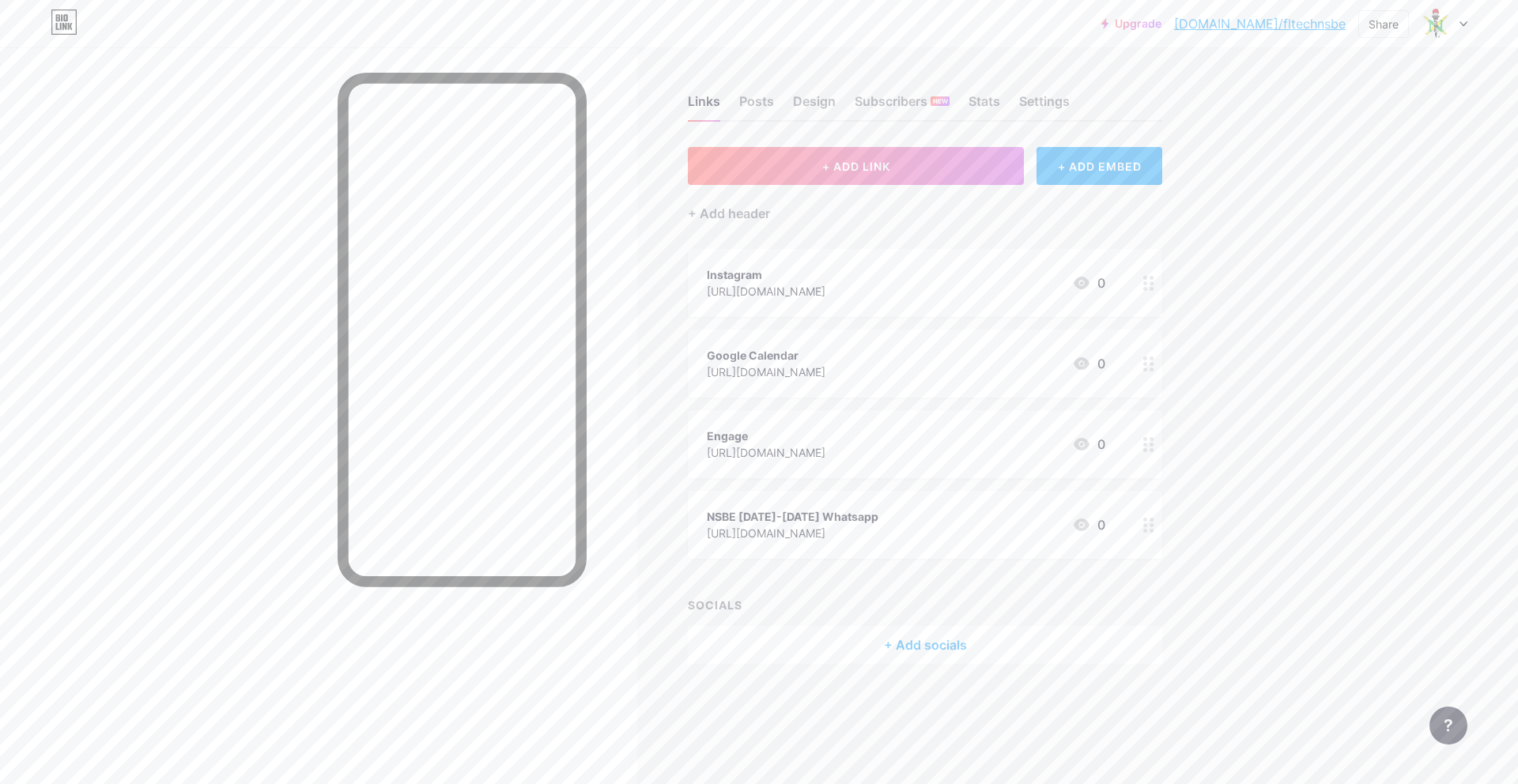
click at [702, 281] on div "Instagram [URL][DOMAIN_NAME] 0" at bounding box center [924, 283] width 474 height 68
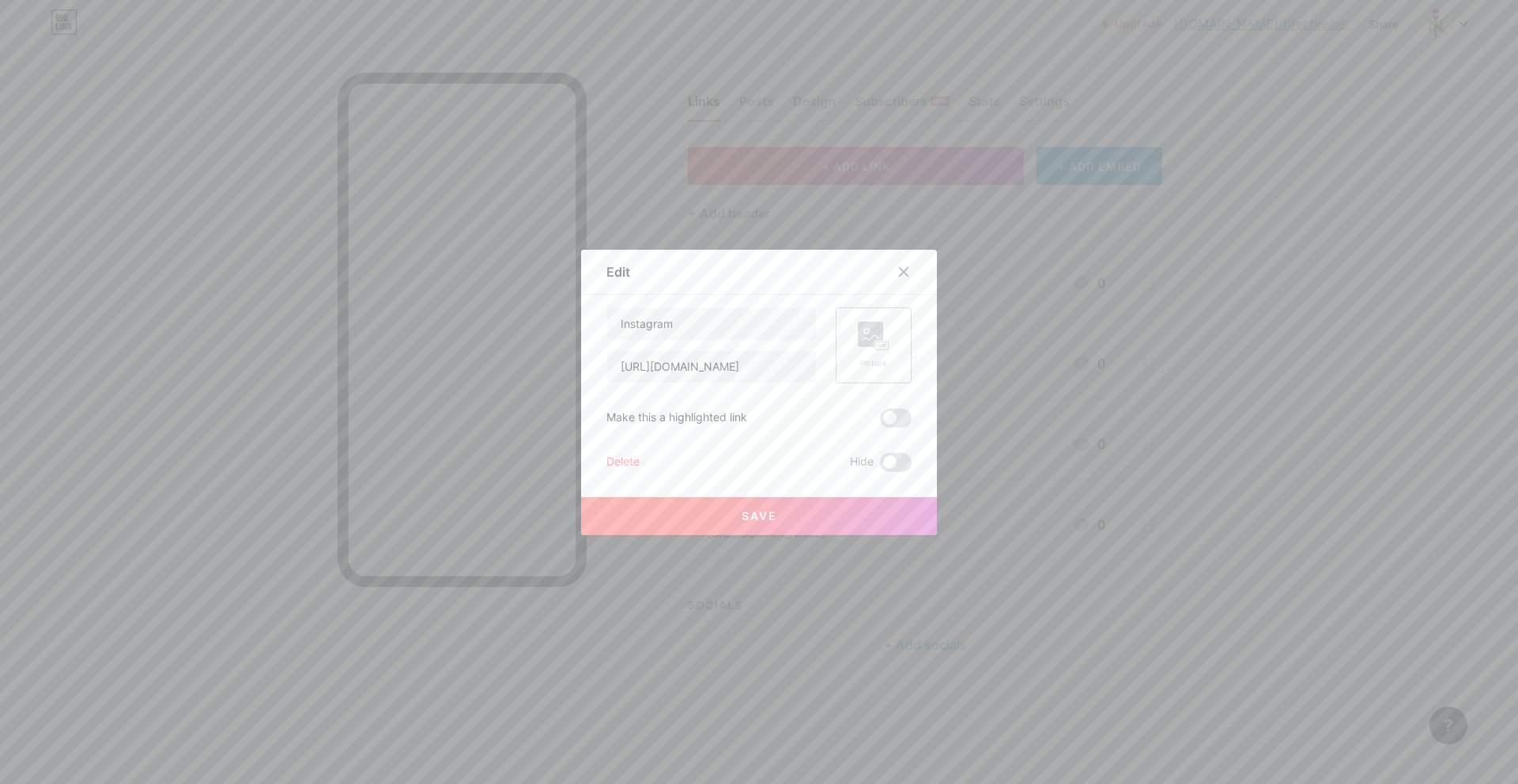
click at [878, 317] on div "Picture" at bounding box center [873, 345] width 75 height 75
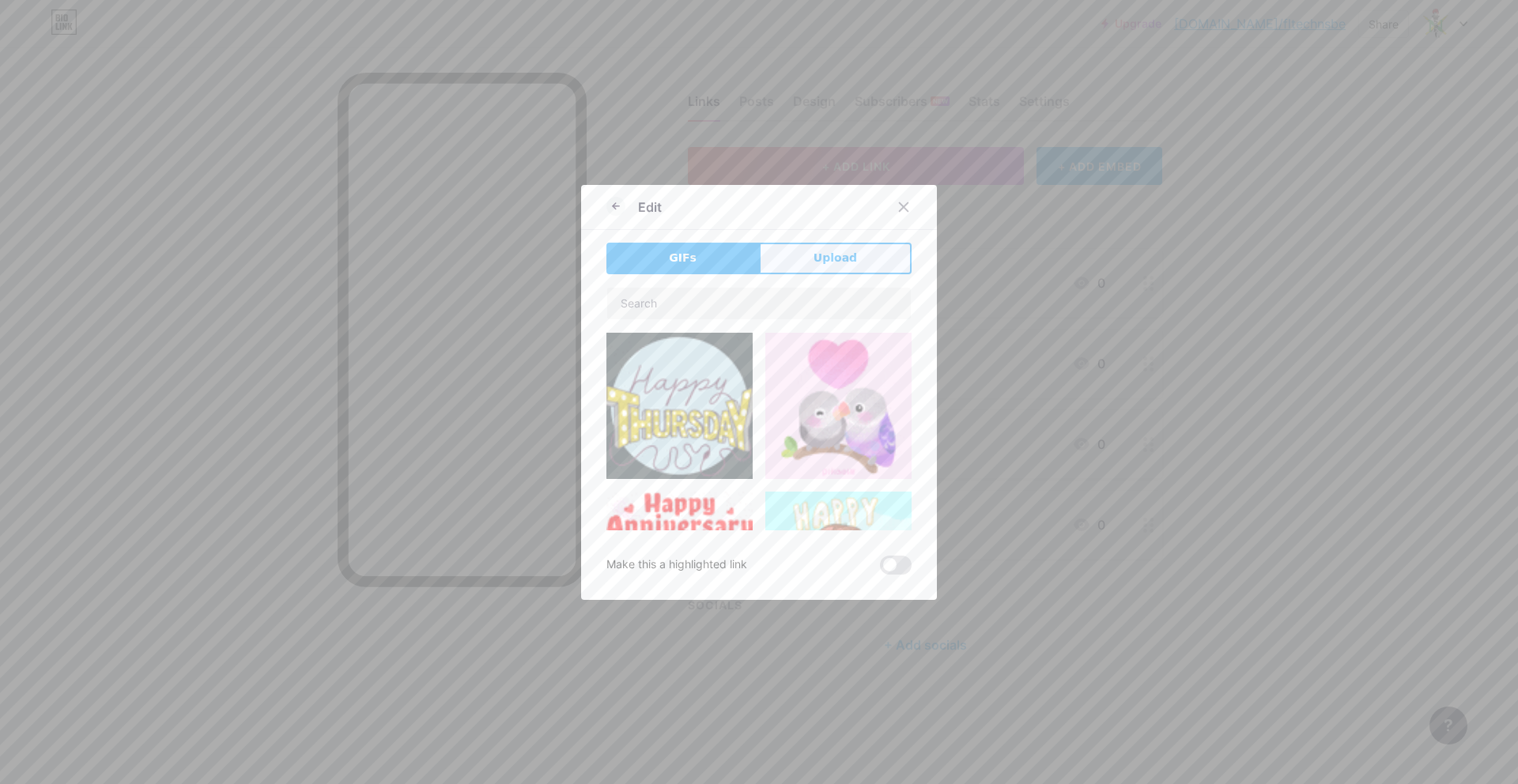
click at [852, 269] on button "Upload" at bounding box center [835, 258] width 153 height 32
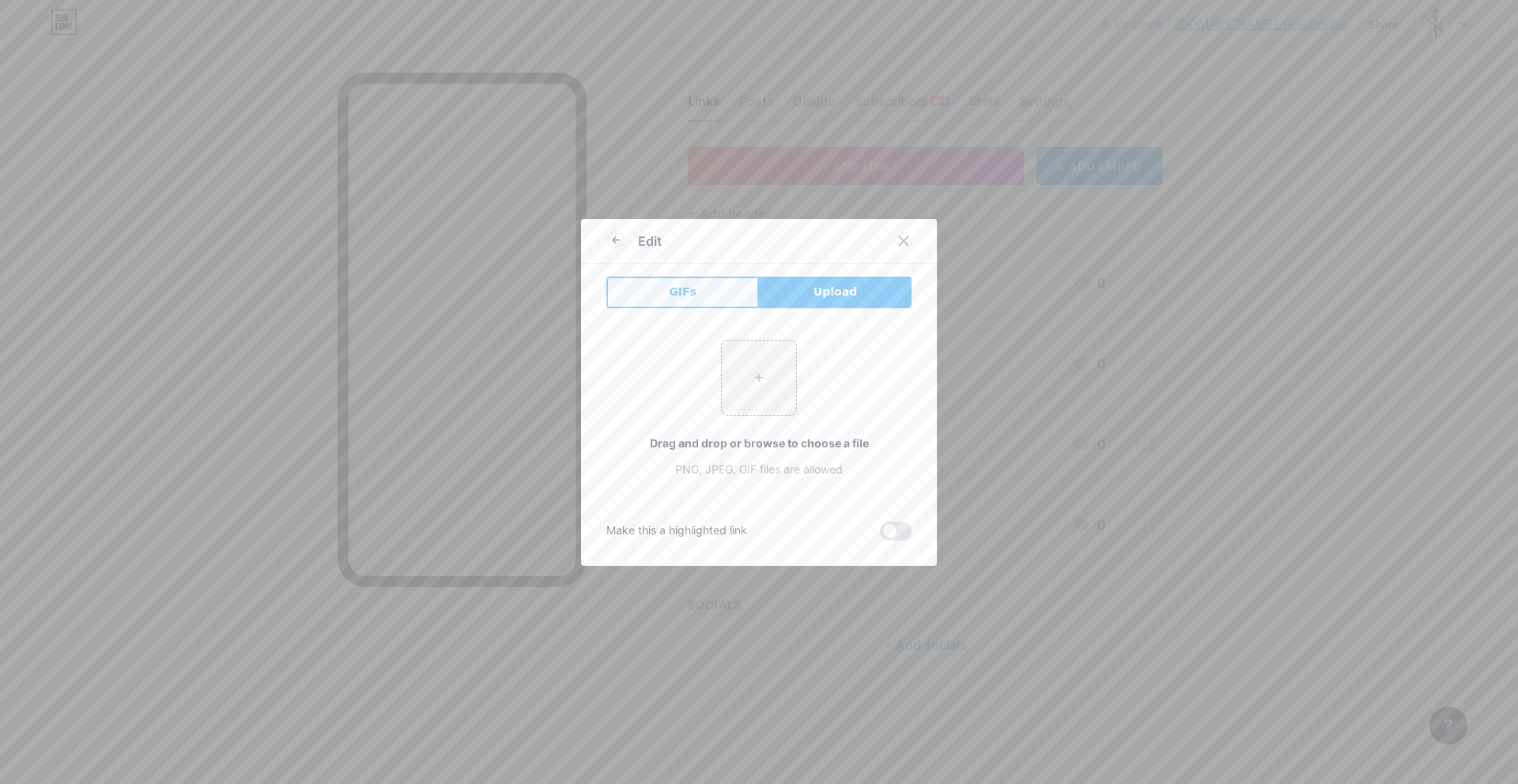
click at [643, 302] on button "GIFs" at bounding box center [683, 292] width 153 height 32
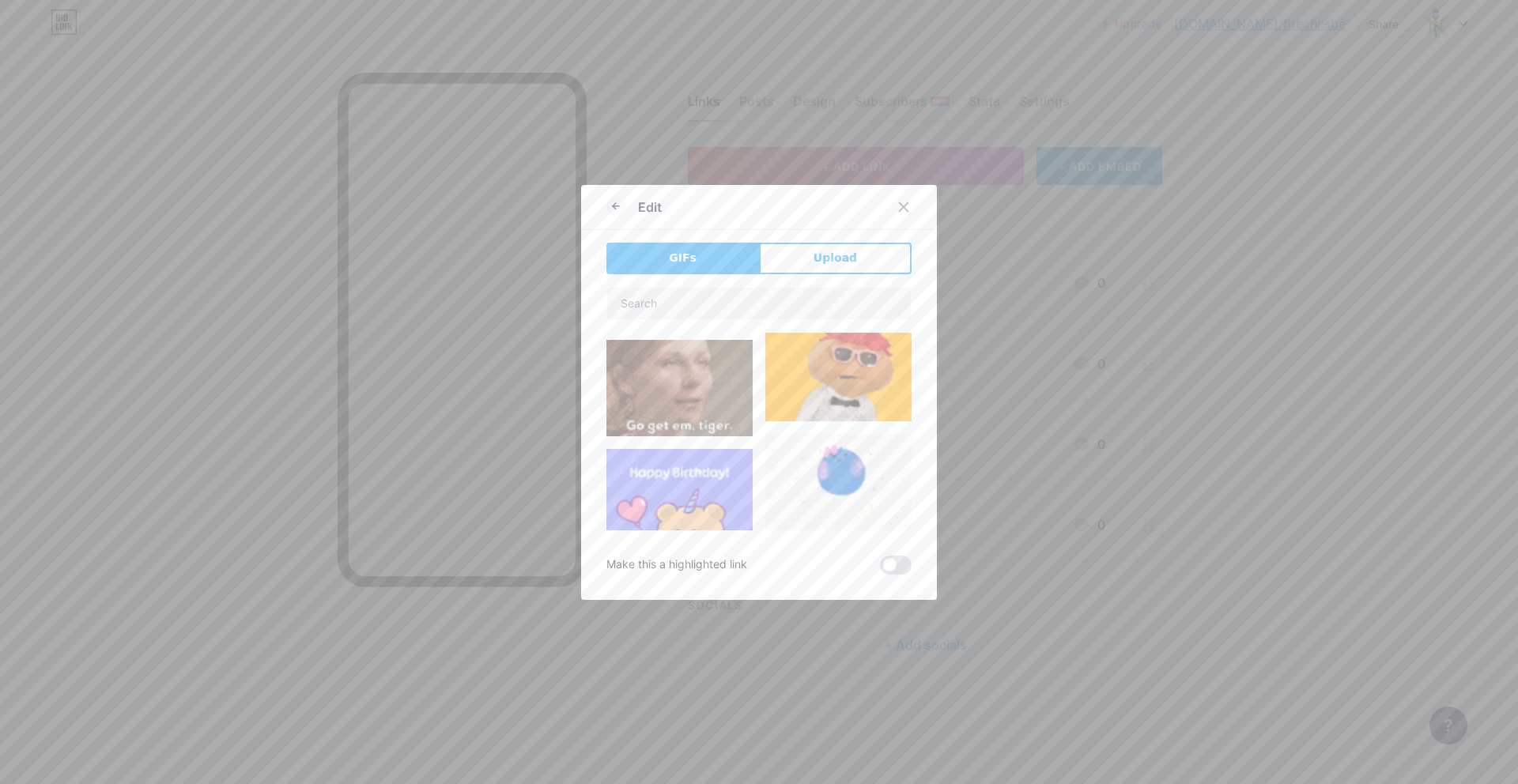
type input "Instagram"
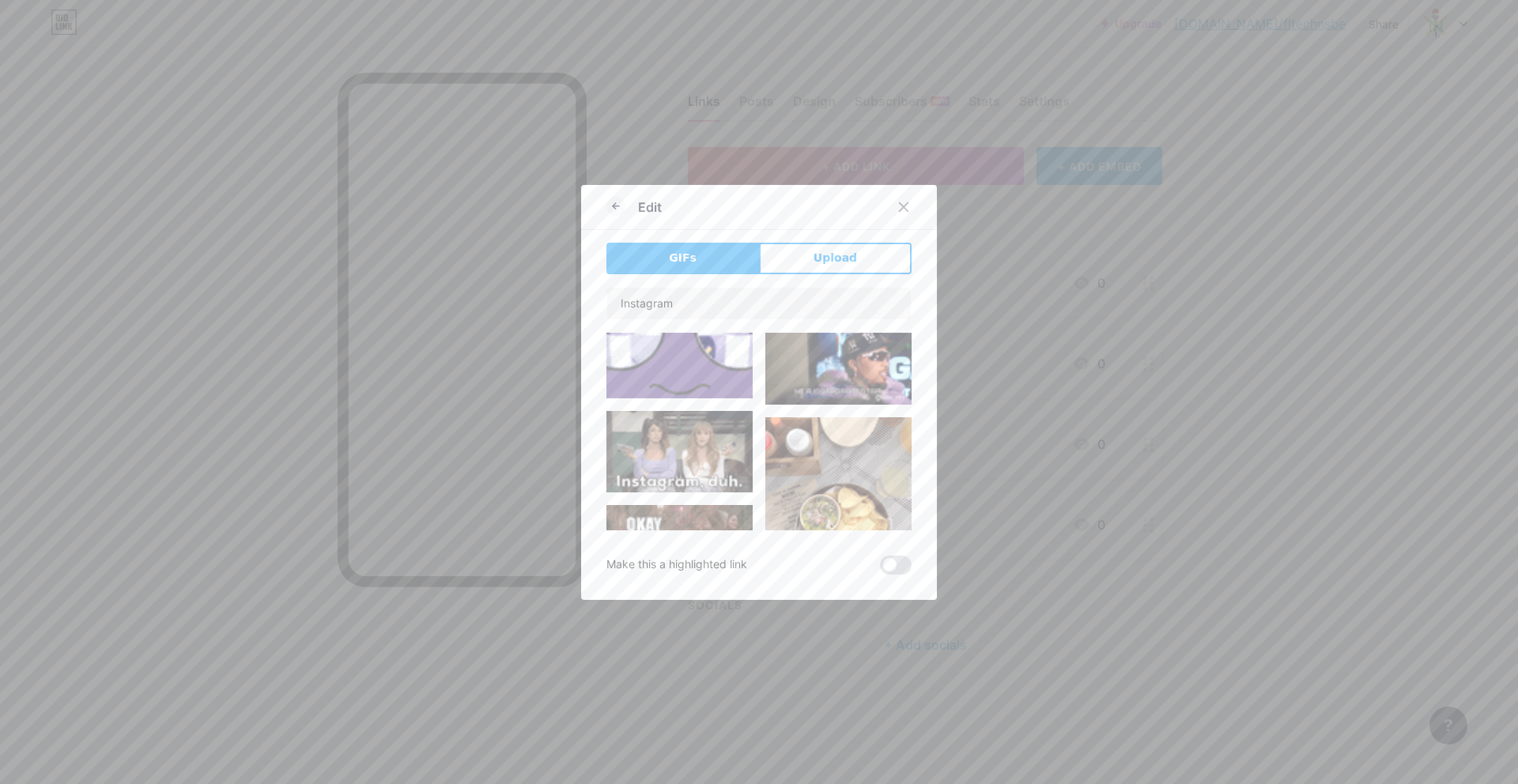
scroll to position [6433, 0]
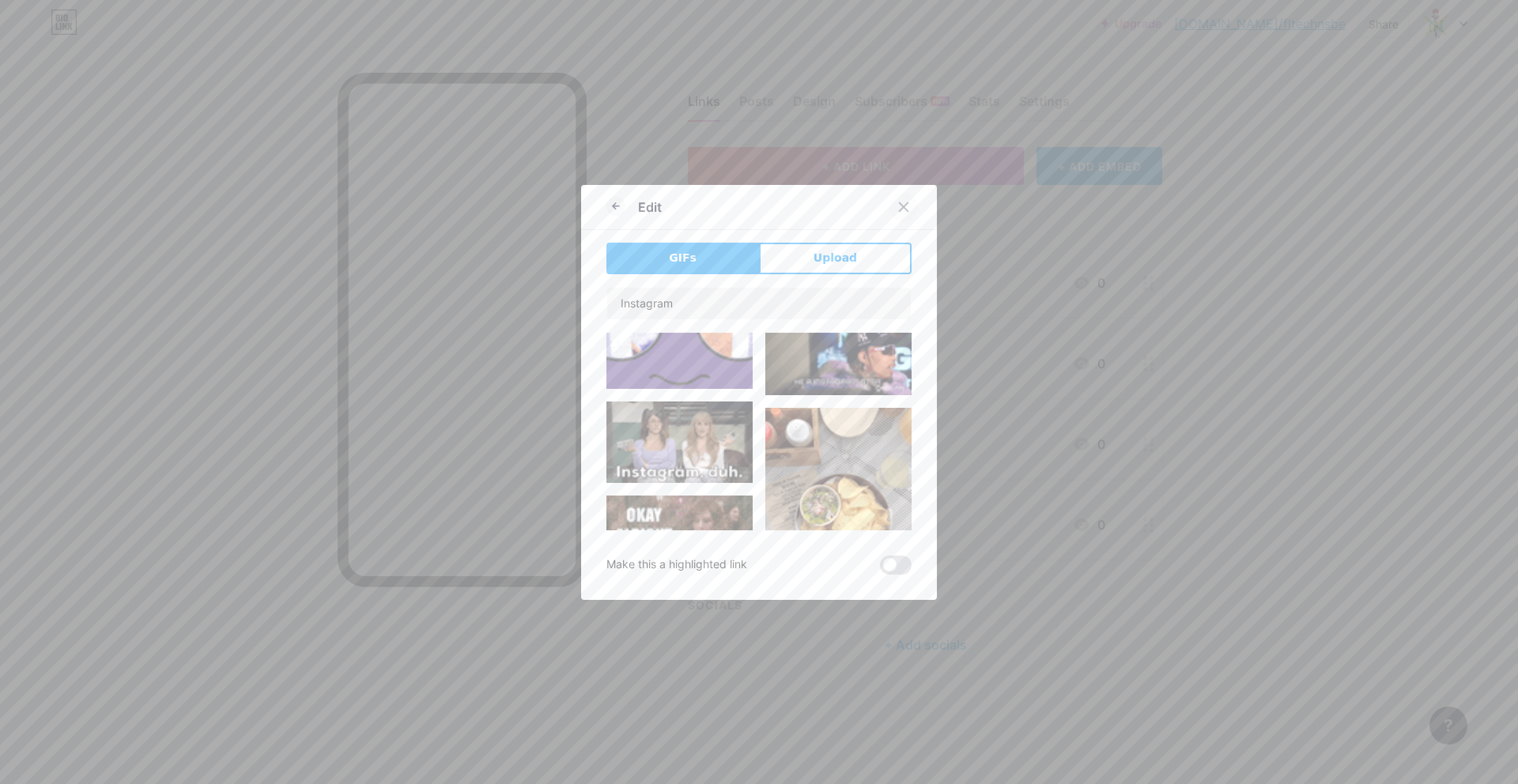
click at [895, 212] on div at bounding box center [903, 207] width 28 height 28
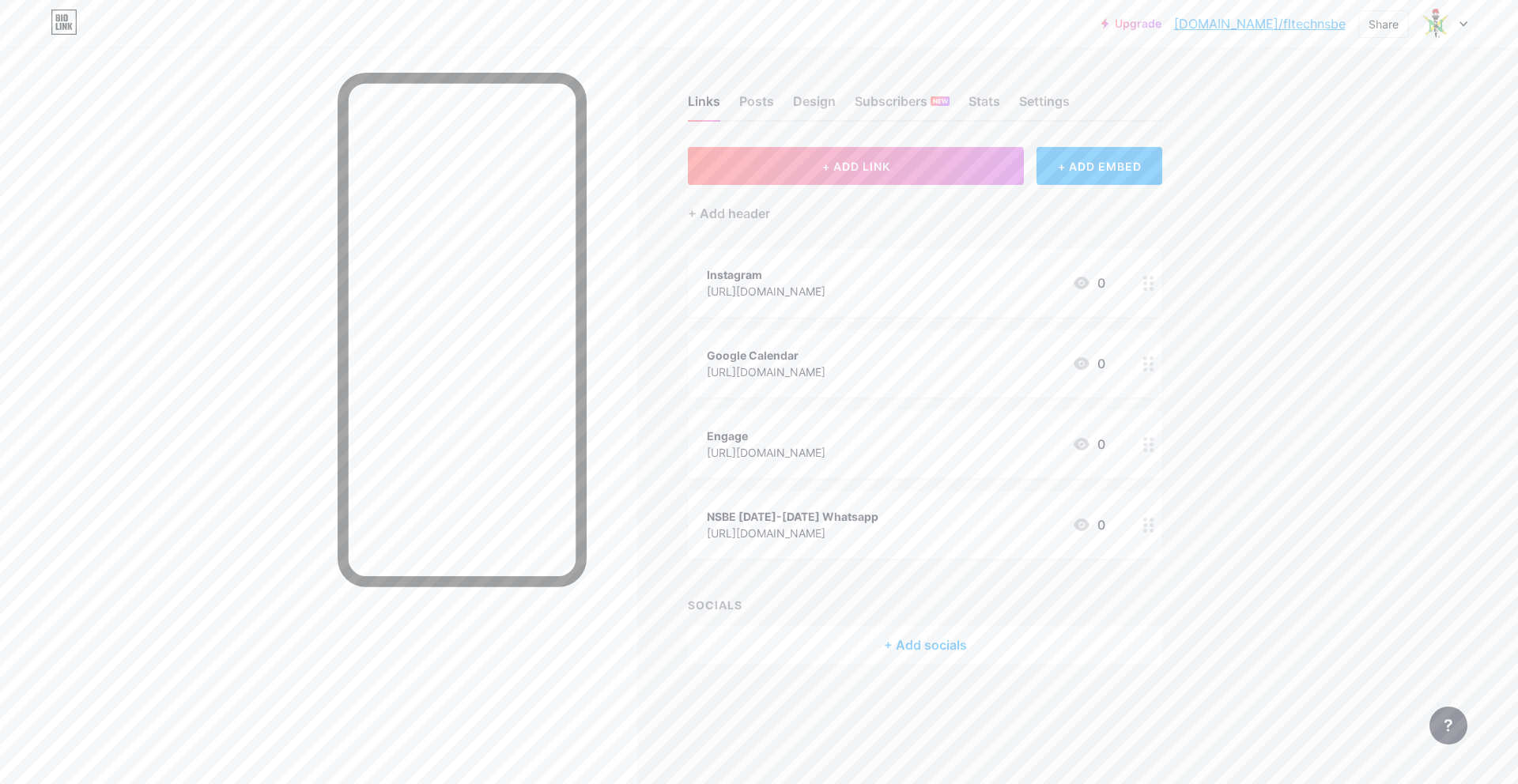
click at [1457, 28] on div at bounding box center [1444, 24] width 46 height 28
click at [1384, 345] on div "Upgrade [DOMAIN_NAME]/fltech... [DOMAIN_NAME]/fltechnsbe Share Switch accounts …" at bounding box center [759, 392] width 1518 height 784
click at [1455, 27] on div at bounding box center [1444, 24] width 46 height 28
click at [1467, 22] on div "Upgrade [DOMAIN_NAME]/fltech... [DOMAIN_NAME]/fltechnsbe Share Switch accounts …" at bounding box center [759, 24] width 1518 height 28
click at [1393, 22] on div "Share" at bounding box center [1383, 24] width 30 height 17
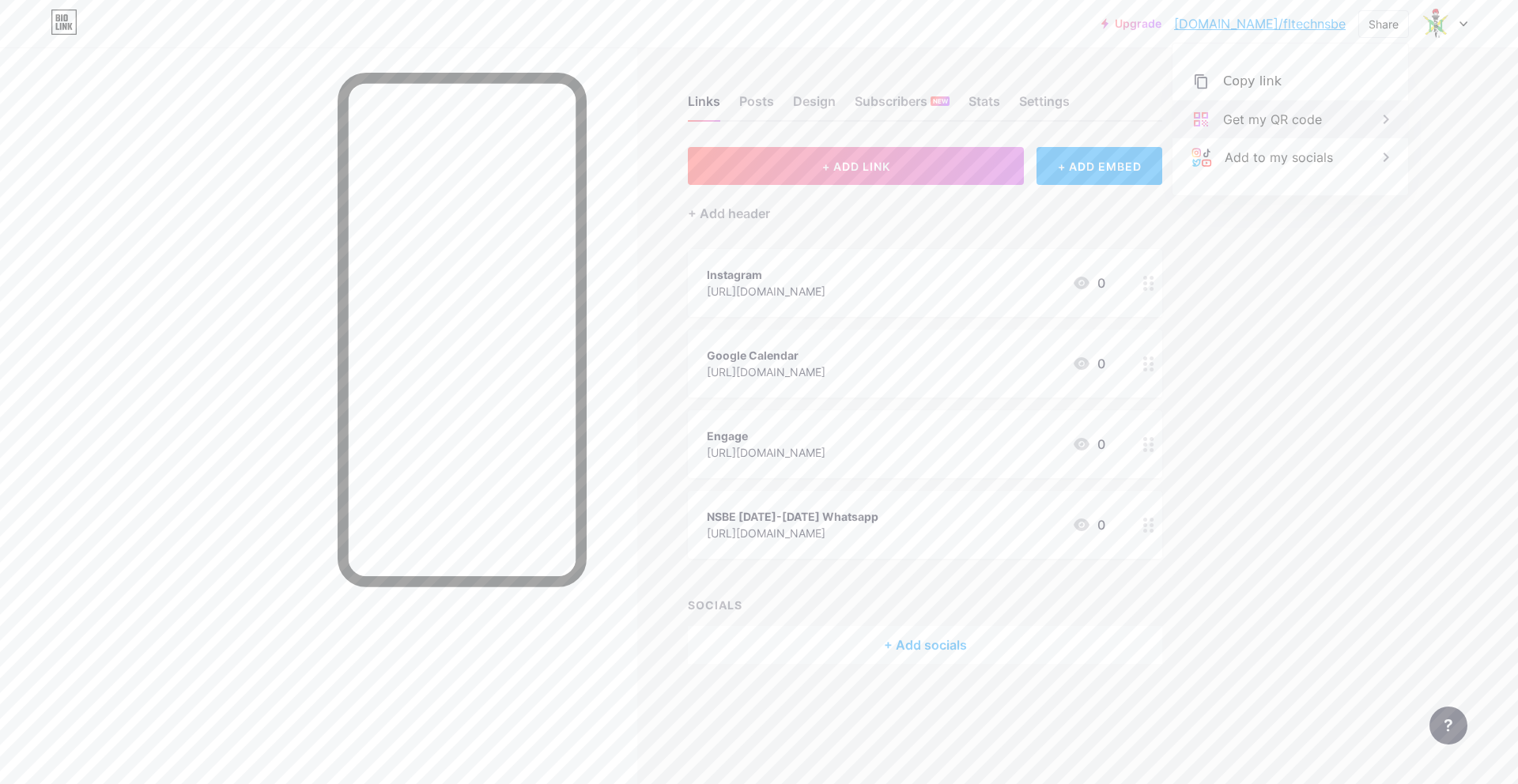
click at [1271, 122] on div "Get my QR code" at bounding box center [1272, 120] width 99 height 19
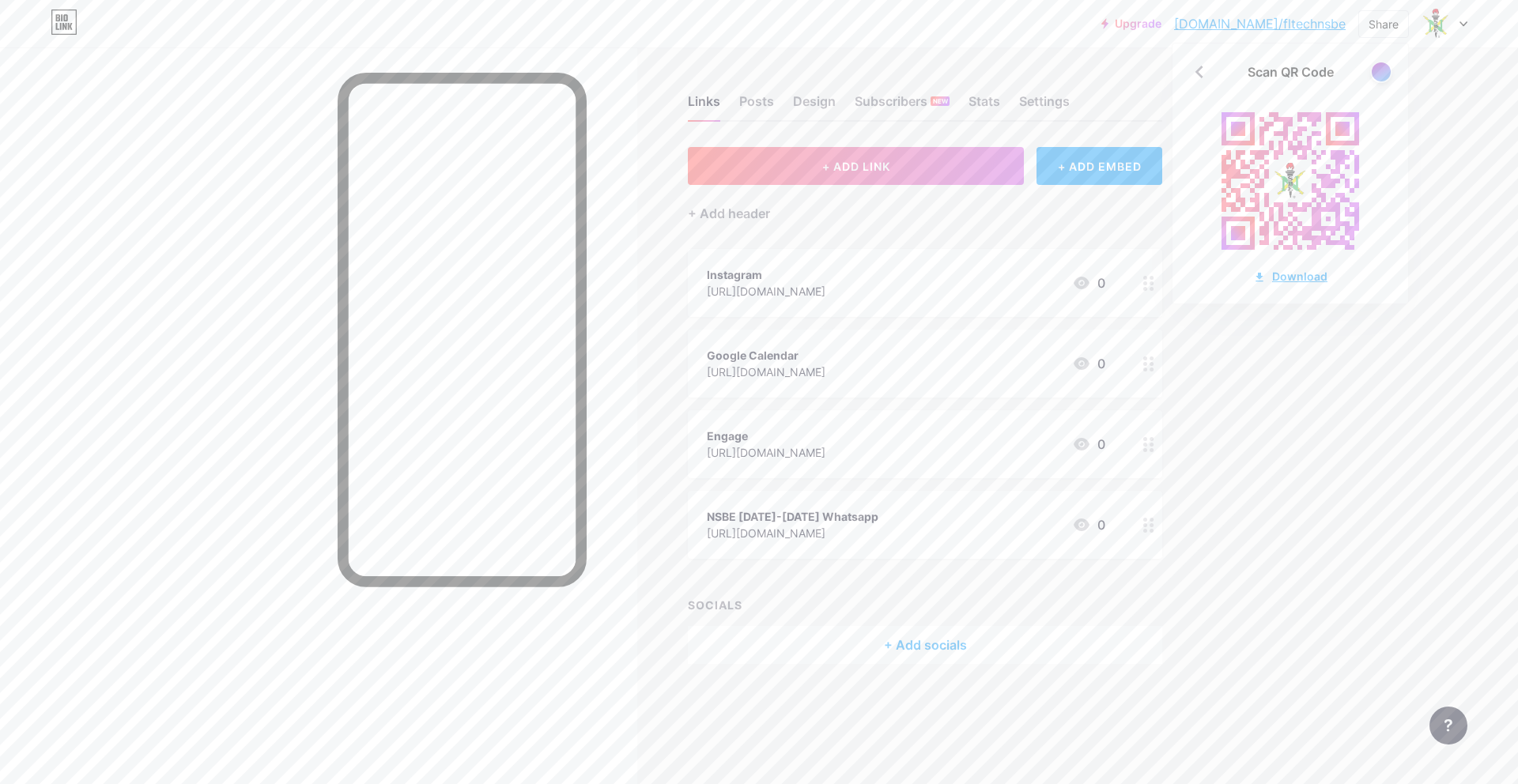
click at [1295, 278] on div "Download" at bounding box center [1290, 276] width 74 height 17
